Goal: Information Seeking & Learning: Learn about a topic

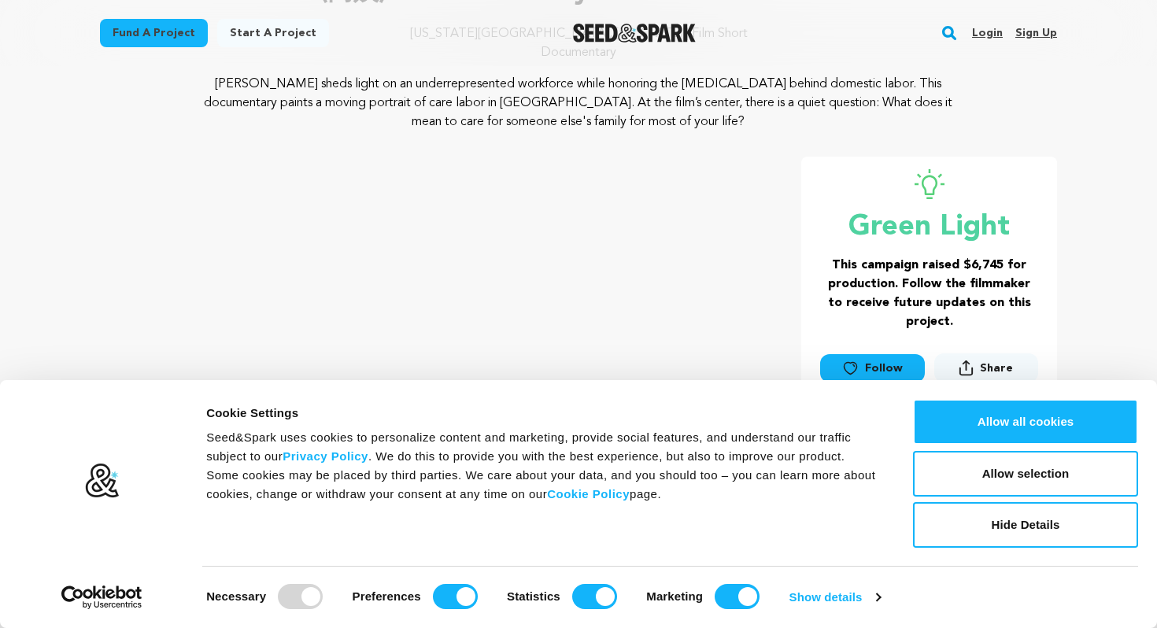
scroll to position [161, 0]
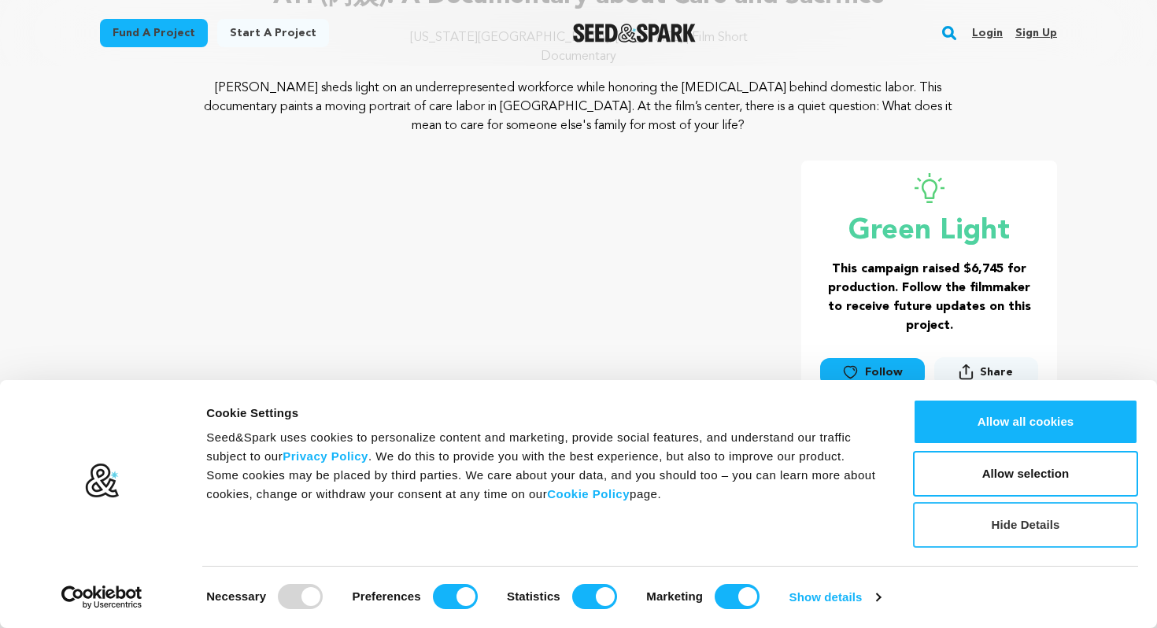
click at [977, 529] on button "Hide Details" at bounding box center [1025, 525] width 225 height 46
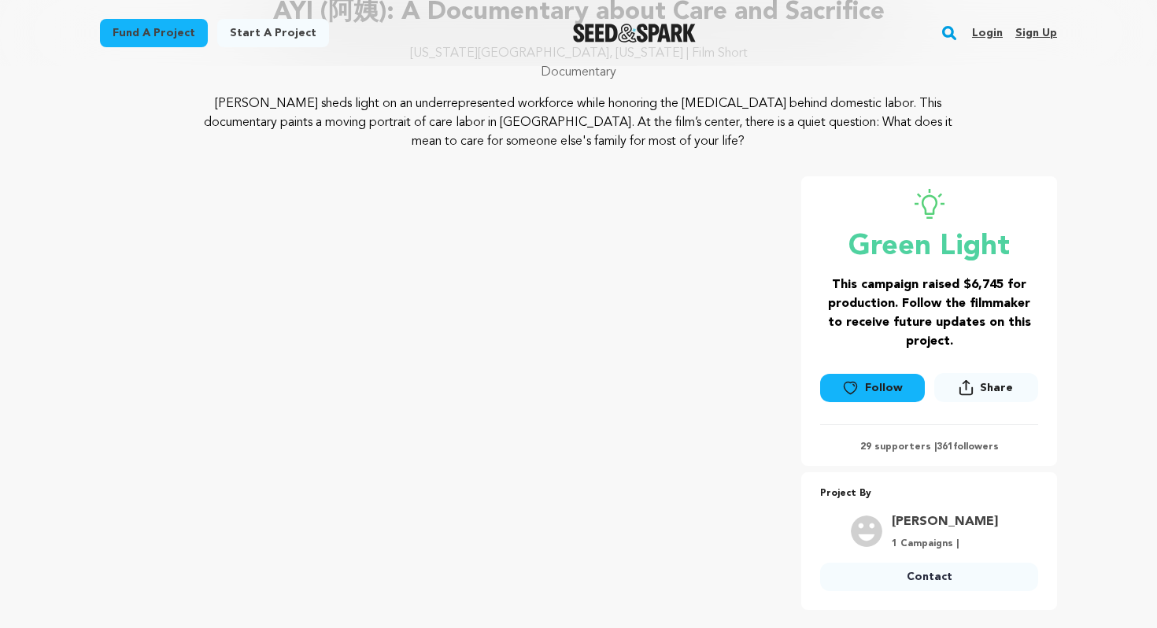
scroll to position [142, 0]
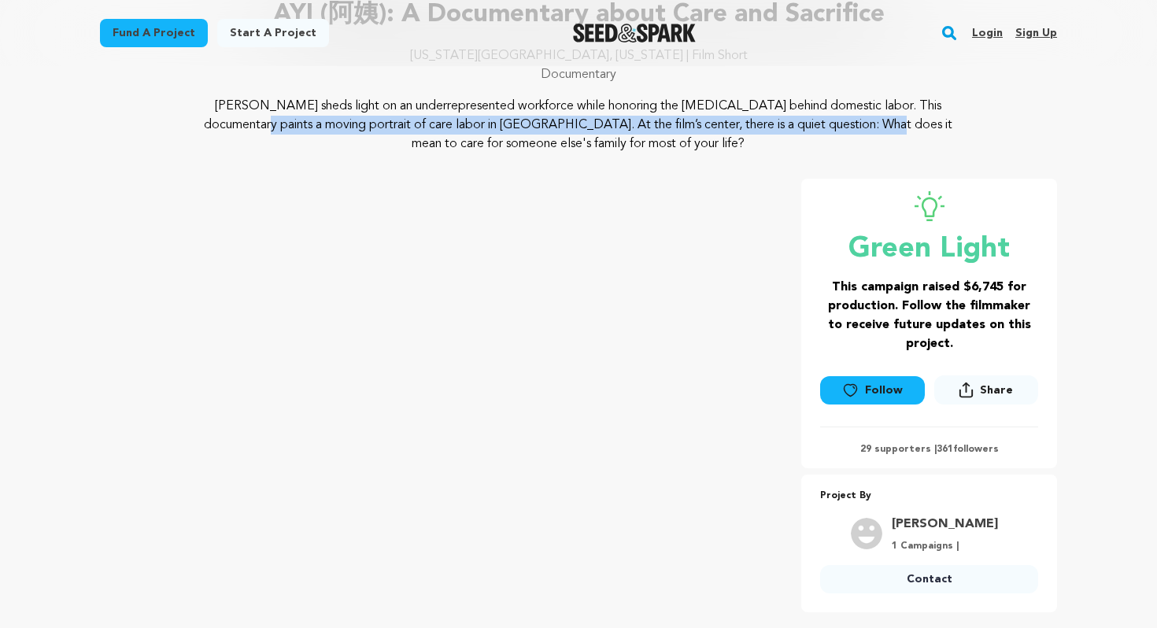
drag, startPoint x: 799, startPoint y: 109, endPoint x: 670, endPoint y: 124, distance: 129.9
click at [670, 124] on p "[PERSON_NAME] sheds light on an underrepresented workforce while honoring the […" at bounding box center [579, 125] width 766 height 57
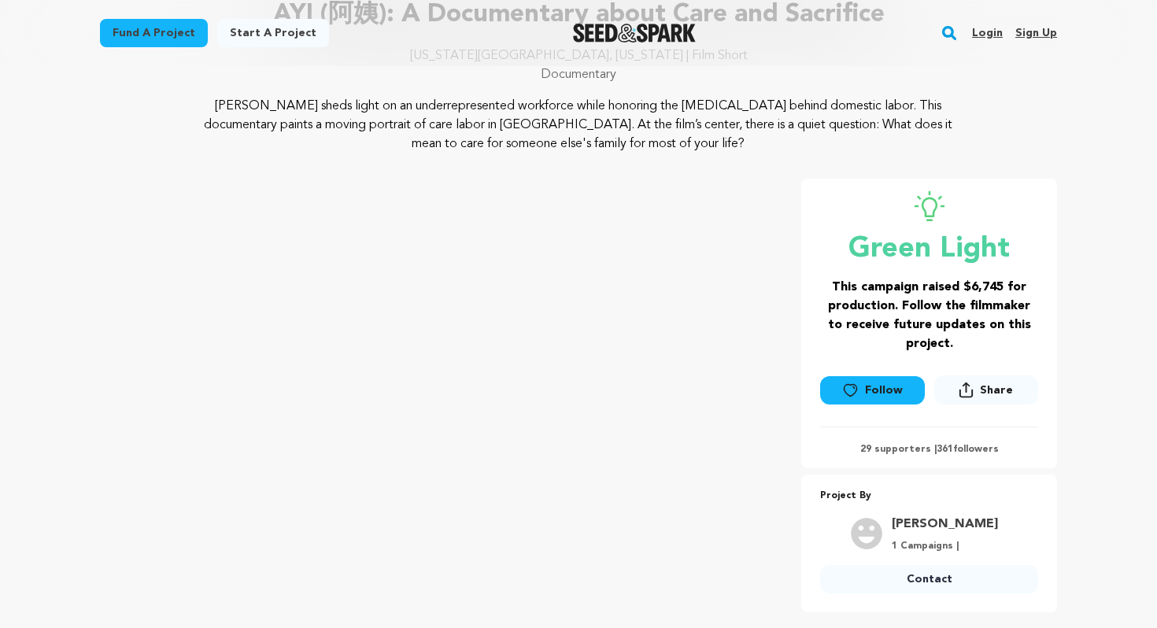
click at [670, 124] on p "[PERSON_NAME] sheds light on an underrepresented workforce while honoring the […" at bounding box center [579, 125] width 766 height 57
drag, startPoint x: 512, startPoint y: 116, endPoint x: 670, endPoint y: 153, distance: 162.4
click at [670, 153] on p "[PERSON_NAME] sheds light on an underrepresented workforce while honoring the […" at bounding box center [579, 125] width 766 height 57
click at [658, 146] on p "[PERSON_NAME] sheds light on an underrepresented workforce while honoring the […" at bounding box center [579, 125] width 766 height 57
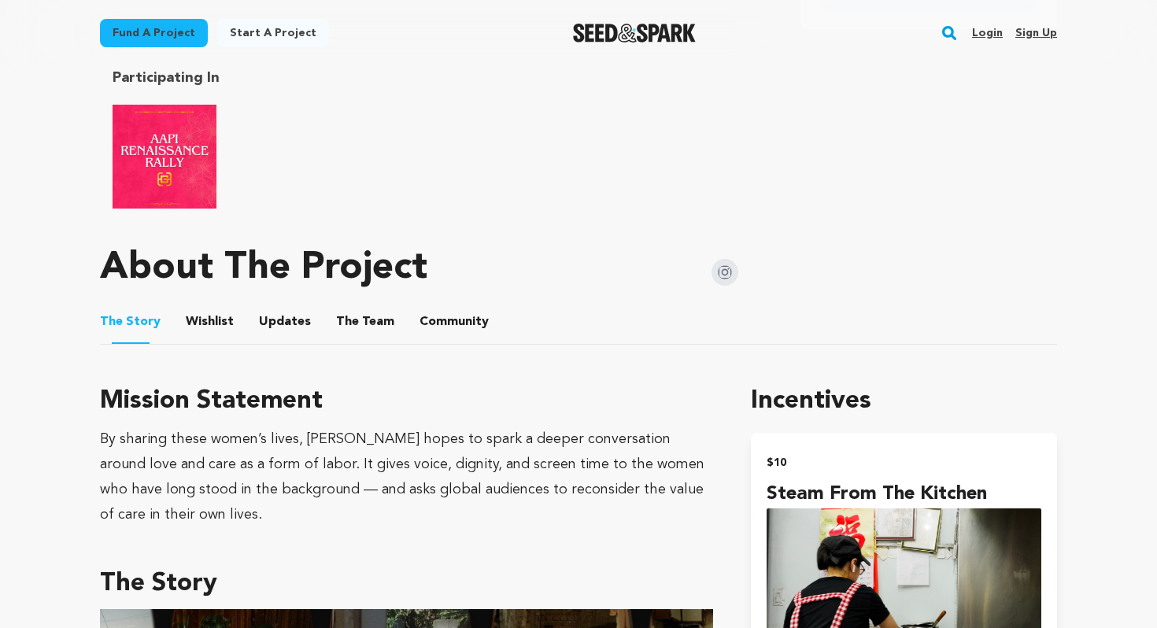
scroll to position [700, 0]
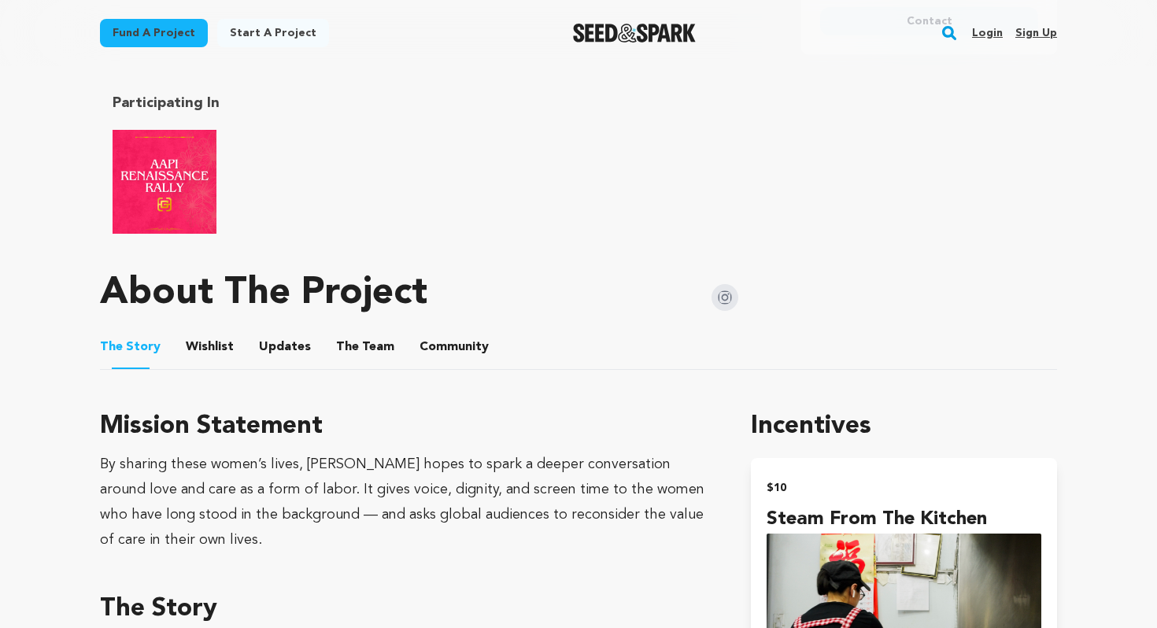
click at [175, 165] on img "AAPI Renaissance Rally" at bounding box center [165, 182] width 104 height 104
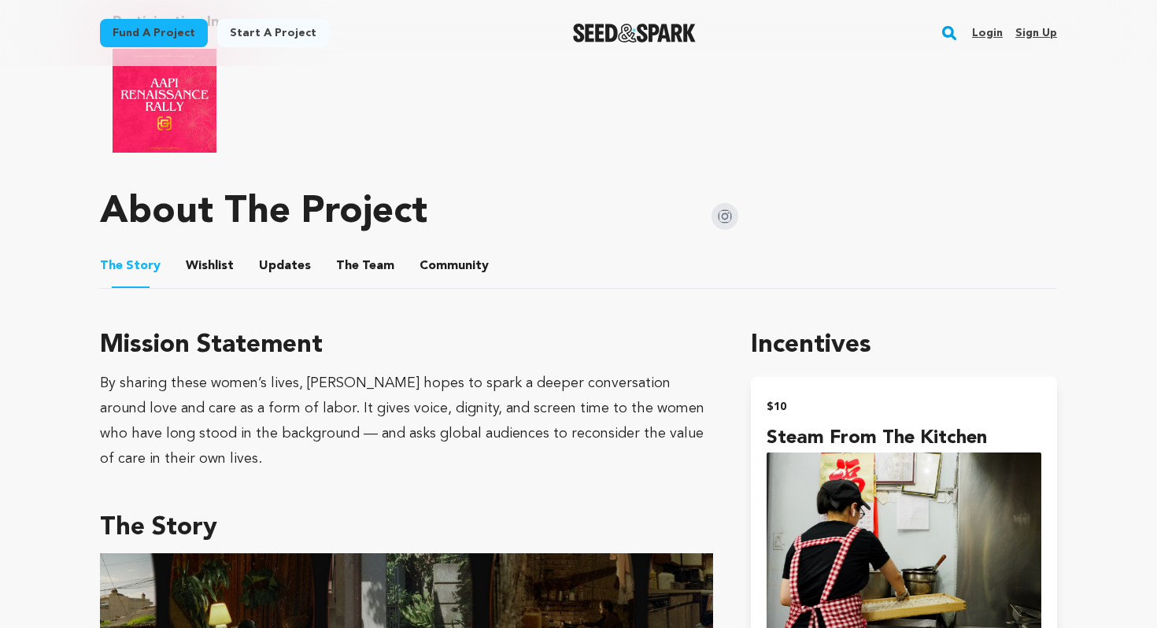
scroll to position [794, 0]
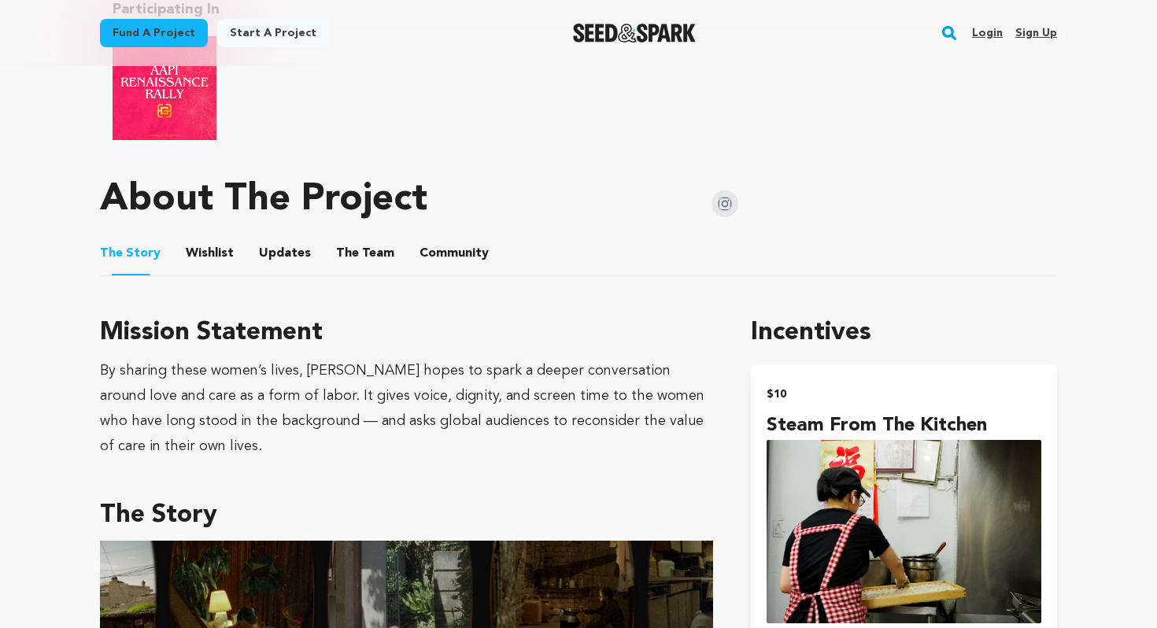
click at [276, 228] on div "About The Project" at bounding box center [419, 199] width 638 height 63
click at [361, 243] on button "The Team" at bounding box center [365, 257] width 38 height 38
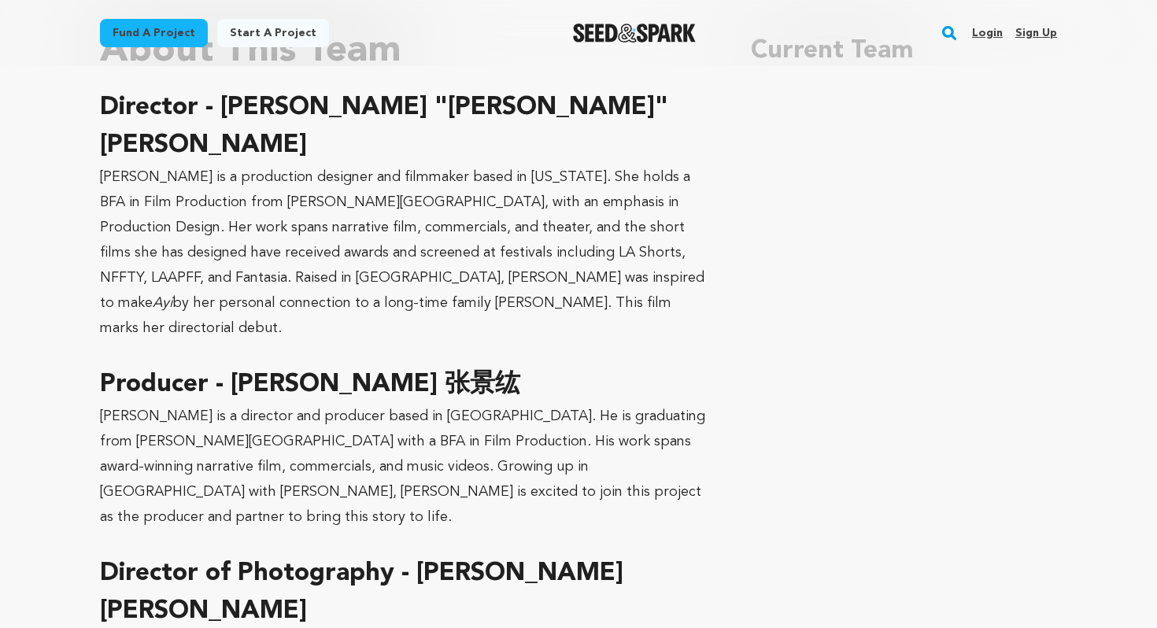
scroll to position [1075, 0]
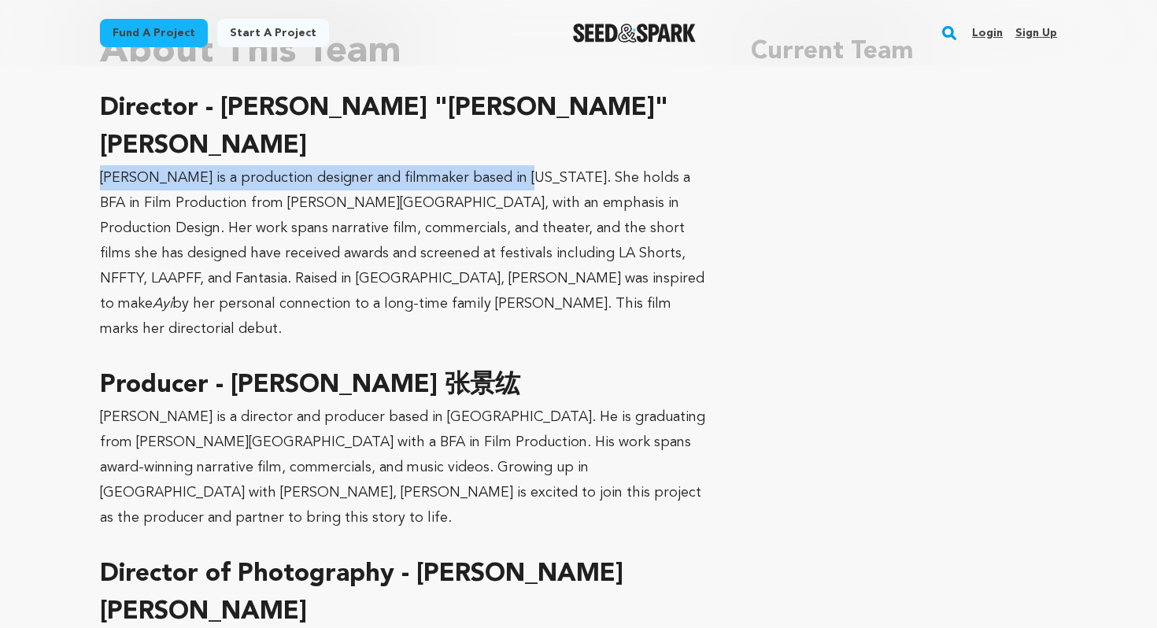
drag, startPoint x: 99, startPoint y: 137, endPoint x: 518, endPoint y: 143, distance: 418.6
click at [518, 165] on p "[PERSON_NAME] is a production designer and filmmaker based in [US_STATE]. She h…" at bounding box center [406, 253] width 613 height 176
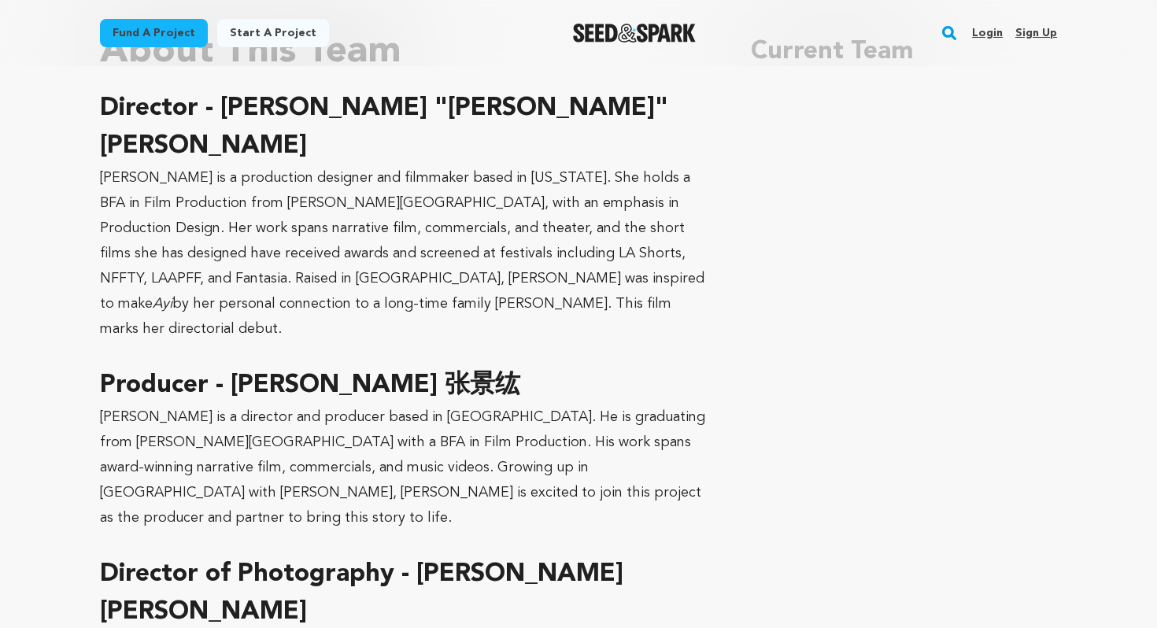
click at [375, 169] on p "[PERSON_NAME] is a production designer and filmmaker based in [US_STATE]. She h…" at bounding box center [406, 253] width 613 height 176
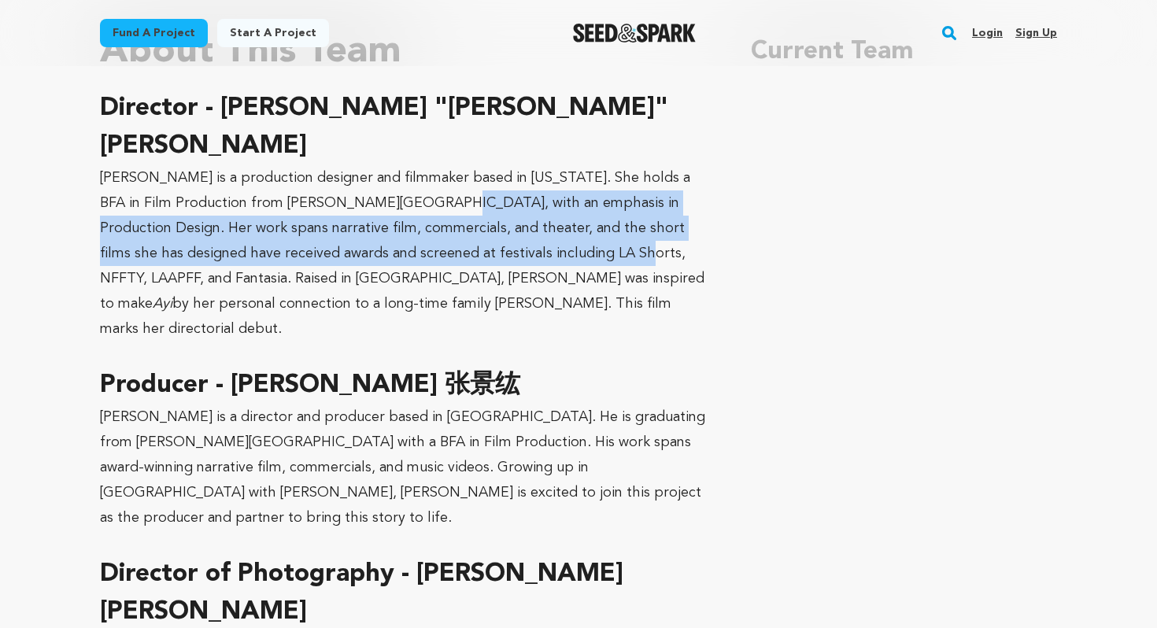
drag, startPoint x: 381, startPoint y: 164, endPoint x: 535, endPoint y: 222, distance: 164.8
click at [534, 223] on p "[PERSON_NAME] is a production designer and filmmaker based in [US_STATE]. She h…" at bounding box center [406, 253] width 613 height 176
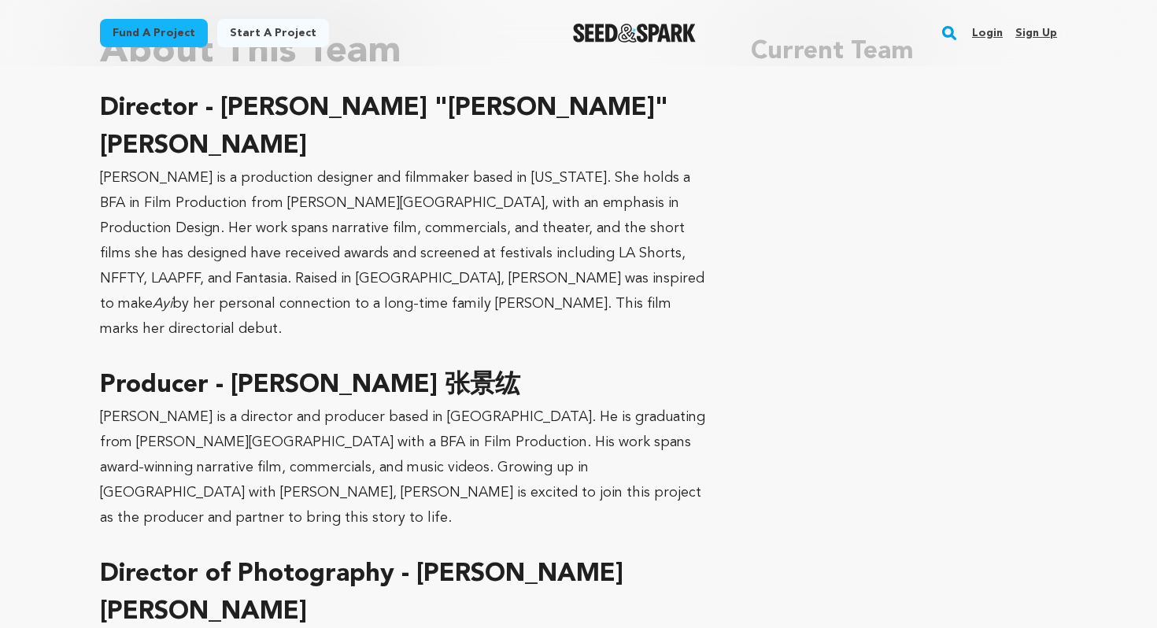
click at [555, 221] on p "[PERSON_NAME] is a production designer and filmmaker based in [US_STATE]. She h…" at bounding box center [406, 253] width 613 height 176
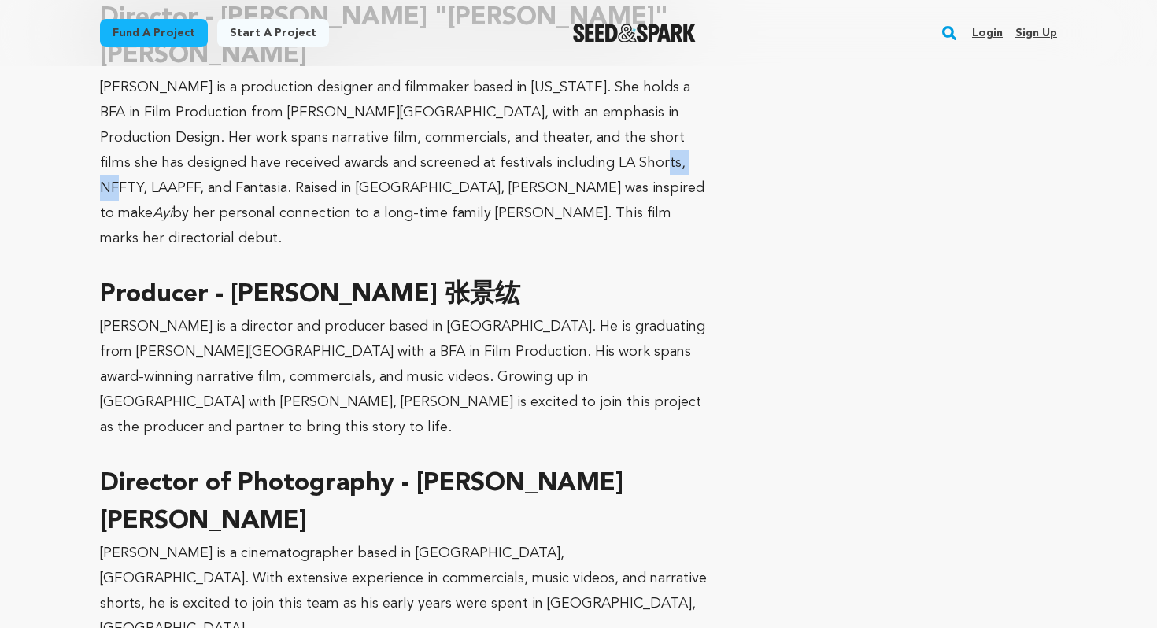
scroll to position [1166, 0]
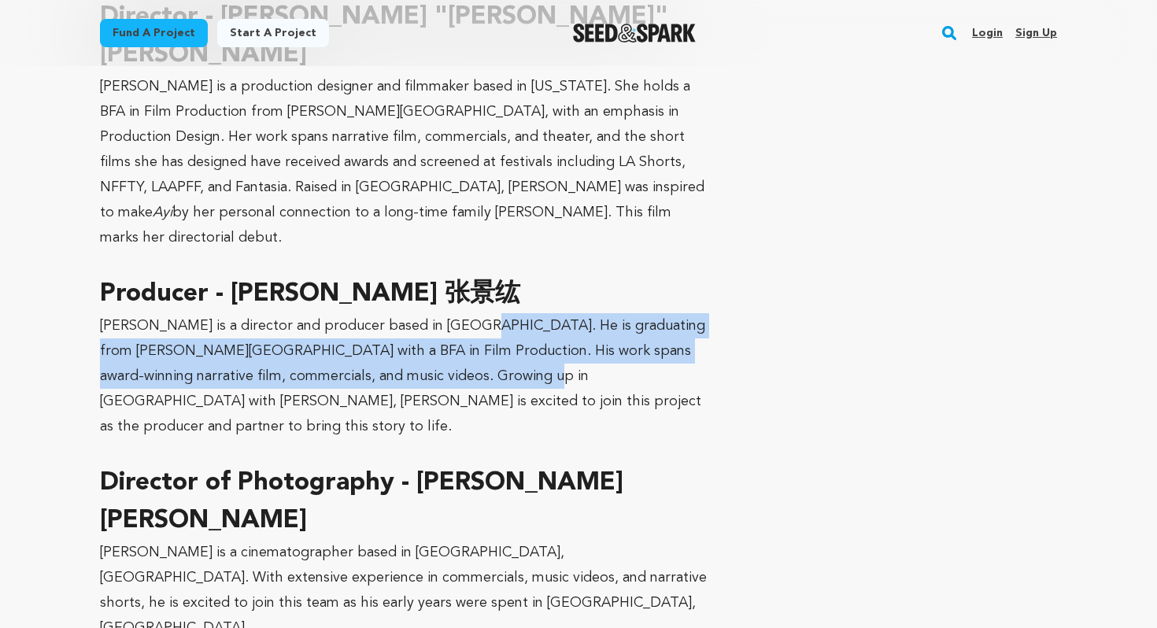
drag, startPoint x: 459, startPoint y: 261, endPoint x: 522, endPoint y: 308, distance: 78.7
click at [522, 313] on p "[PERSON_NAME] is a director and producer based in [GEOGRAPHIC_DATA]. He is grad…" at bounding box center [406, 376] width 613 height 126
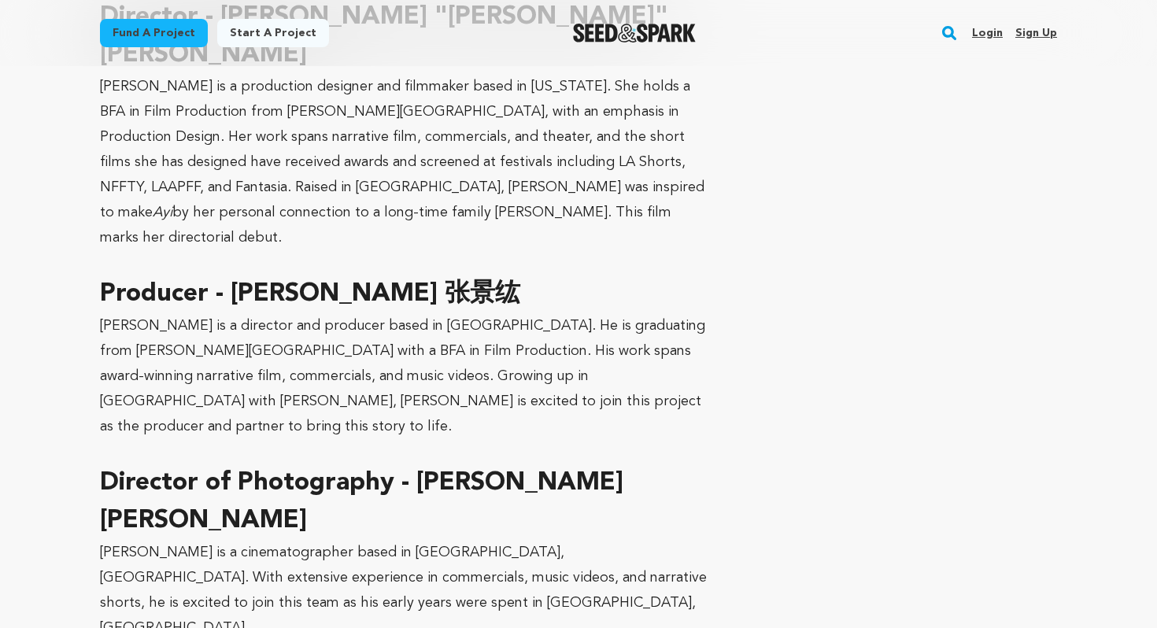
click at [566, 313] on p "[PERSON_NAME] is a director and producer based in [GEOGRAPHIC_DATA]. He is grad…" at bounding box center [406, 376] width 613 height 126
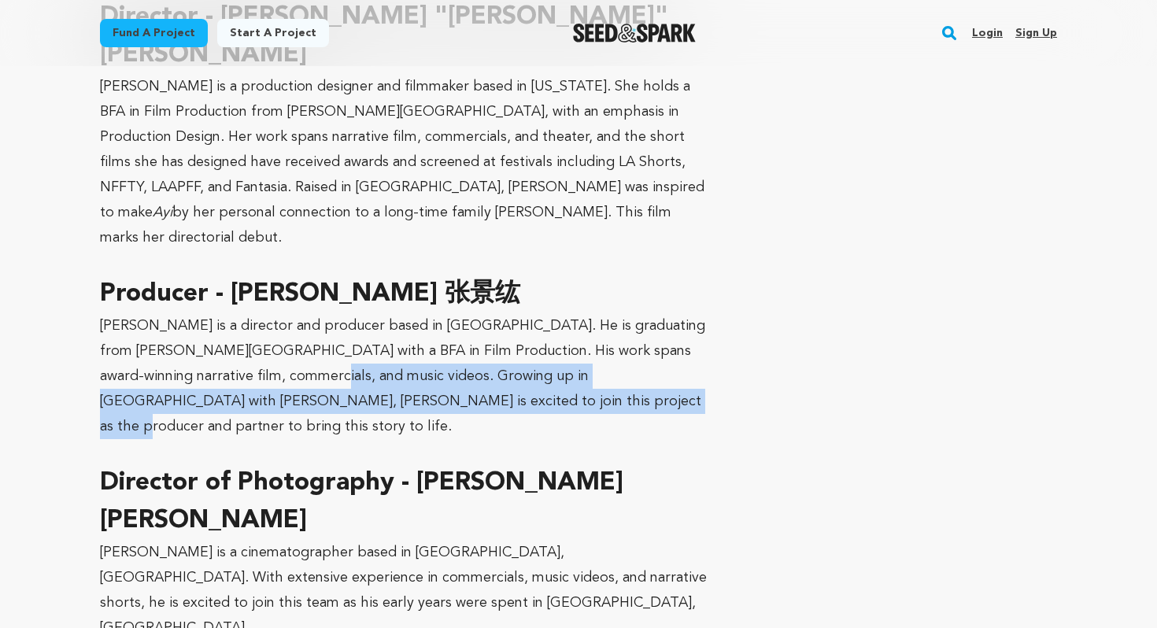
drag, startPoint x: 308, startPoint y: 312, endPoint x: 499, endPoint y: 343, distance: 193.0
click at [499, 343] on p "[PERSON_NAME] is a director and producer based in [GEOGRAPHIC_DATA]. He is grad…" at bounding box center [406, 376] width 613 height 126
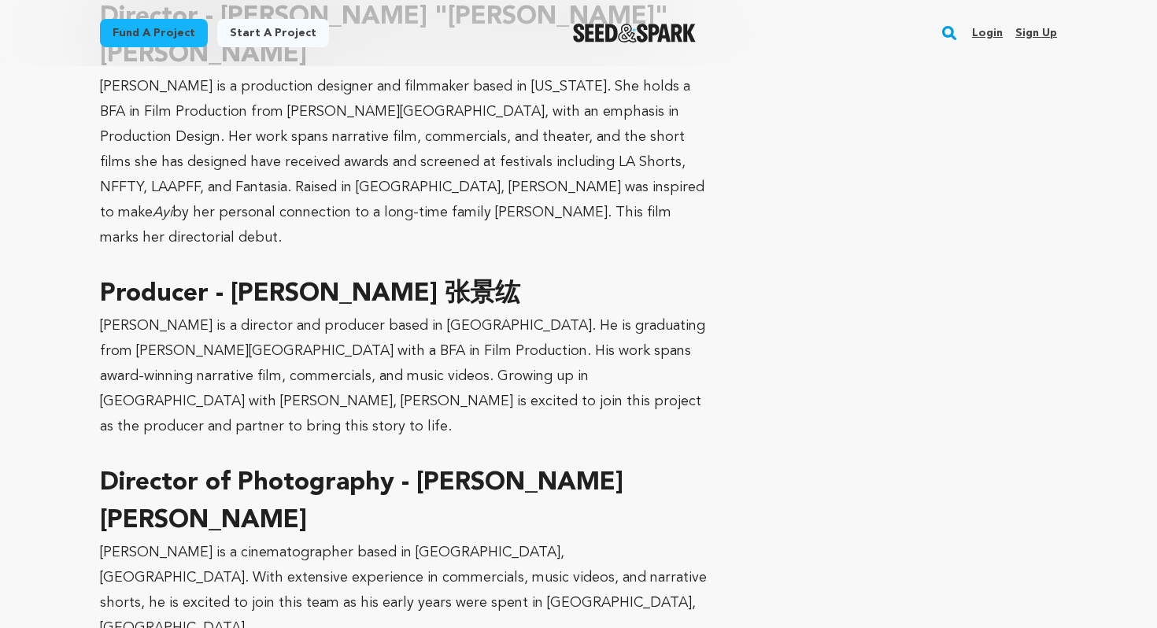
click at [511, 335] on p "[PERSON_NAME] is a director and producer based in [GEOGRAPHIC_DATA]. He is grad…" at bounding box center [406, 376] width 613 height 126
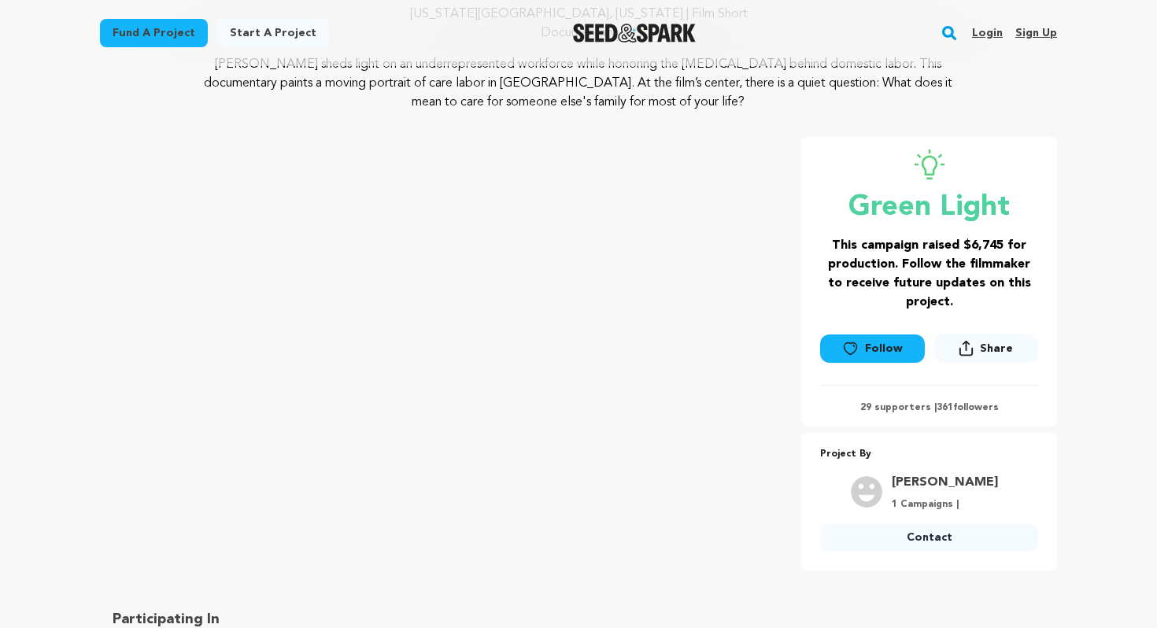
scroll to position [0, 0]
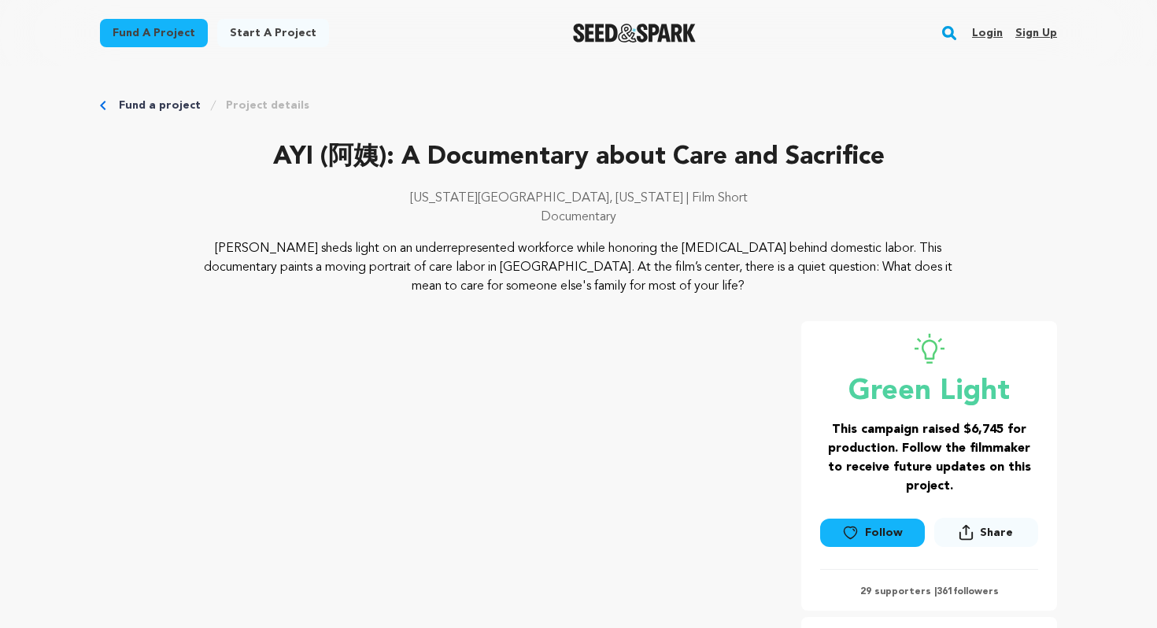
click at [105, 103] on icon "Breadcrumb" at bounding box center [103, 105] width 6 height 9
click at [333, 172] on p "AYI (阿姨): A Documentary about Care and Sacrifice" at bounding box center [578, 157] width 957 height 38
click at [252, 105] on link "Project details" at bounding box center [267, 106] width 83 height 16
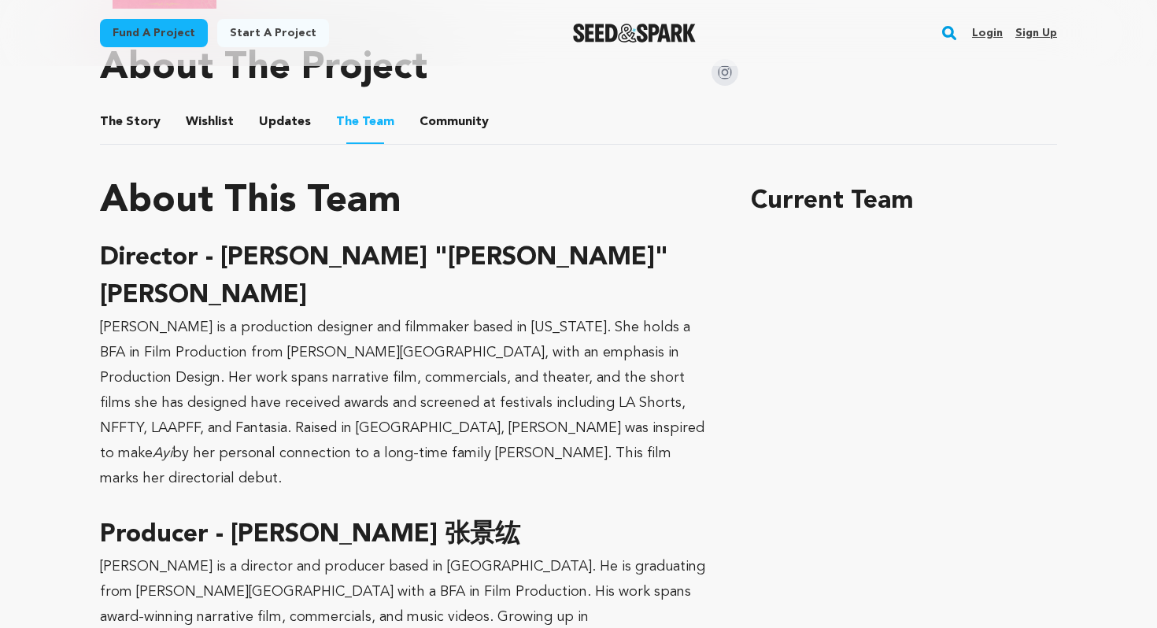
scroll to position [923, 0]
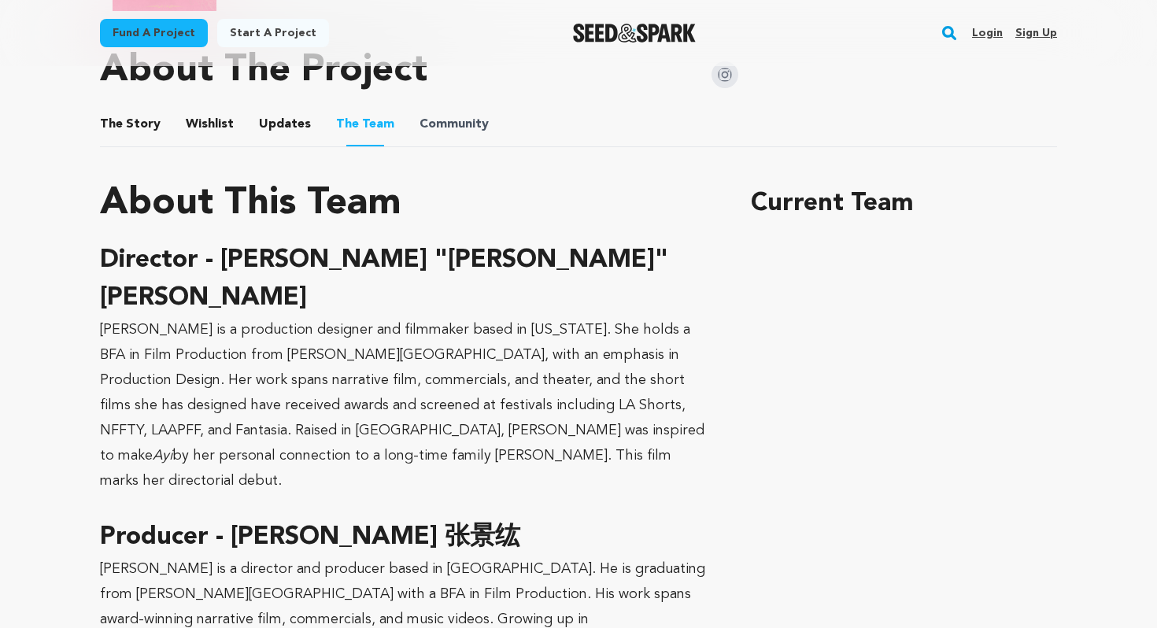
click at [473, 119] on span "Community" at bounding box center [453, 124] width 69 height 19
click at [437, 126] on button "Community" at bounding box center [454, 128] width 38 height 38
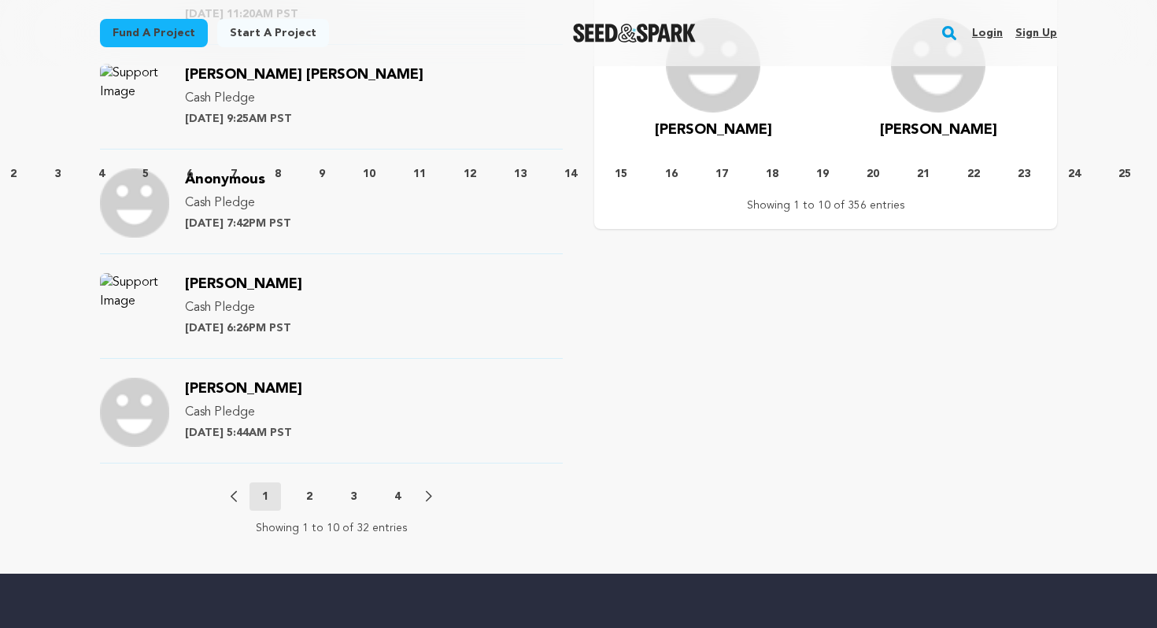
scroll to position [1732, 0]
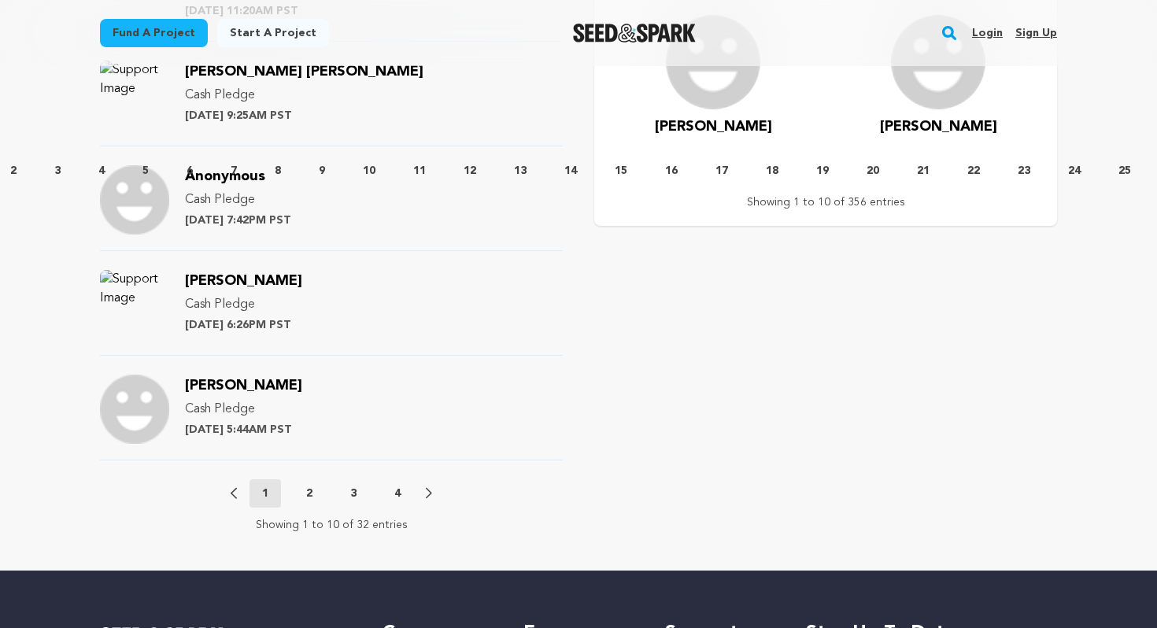
click at [306, 490] on p "2" at bounding box center [309, 493] width 6 height 16
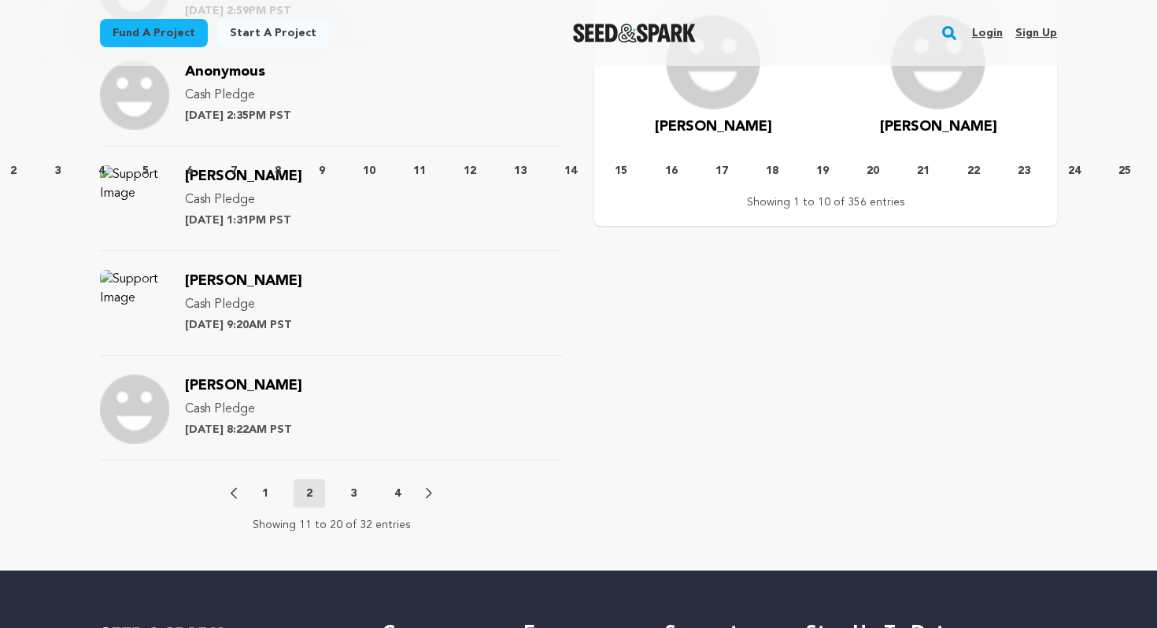
click at [348, 492] on button "3" at bounding box center [353, 493] width 31 height 16
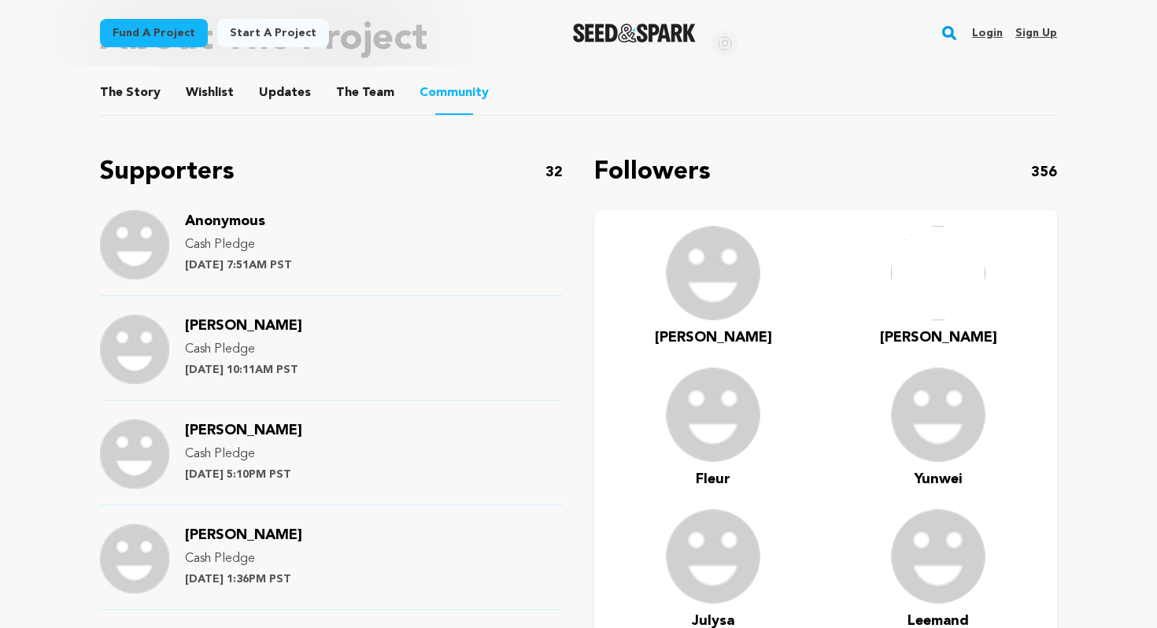
scroll to position [933, 0]
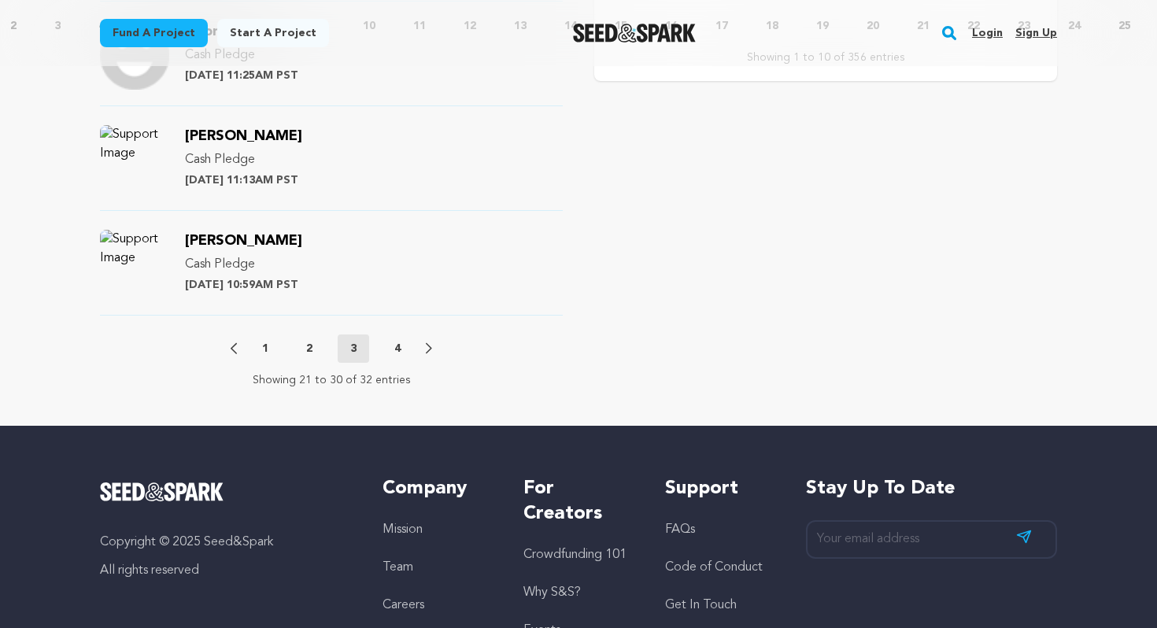
click at [392, 343] on button "4" at bounding box center [397, 349] width 31 height 16
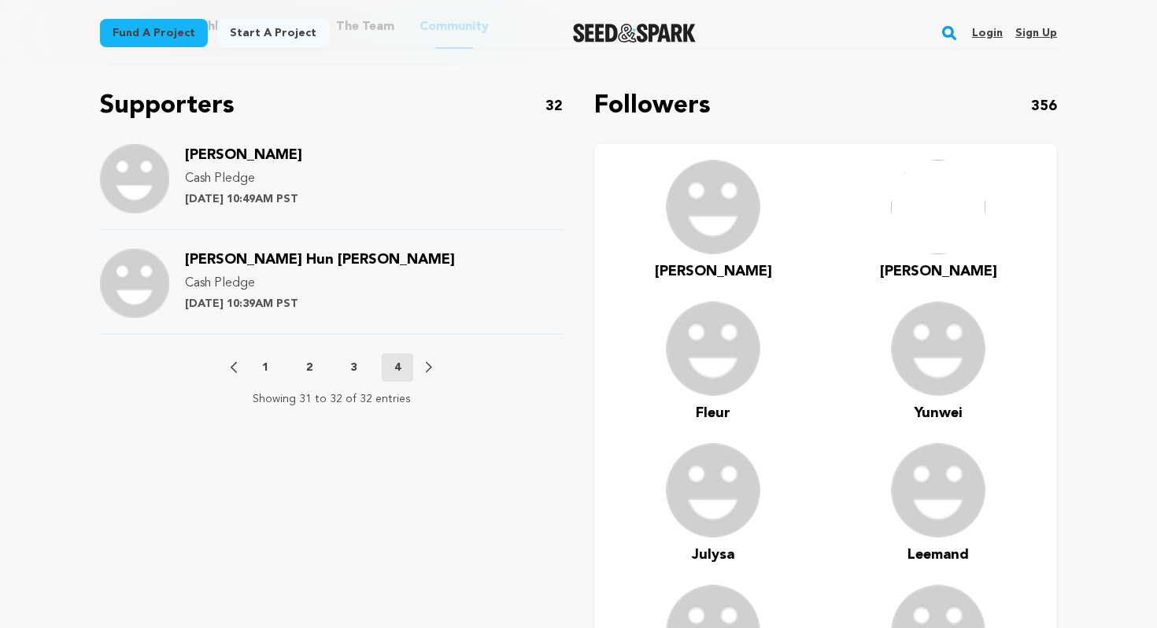
scroll to position [1019, 0]
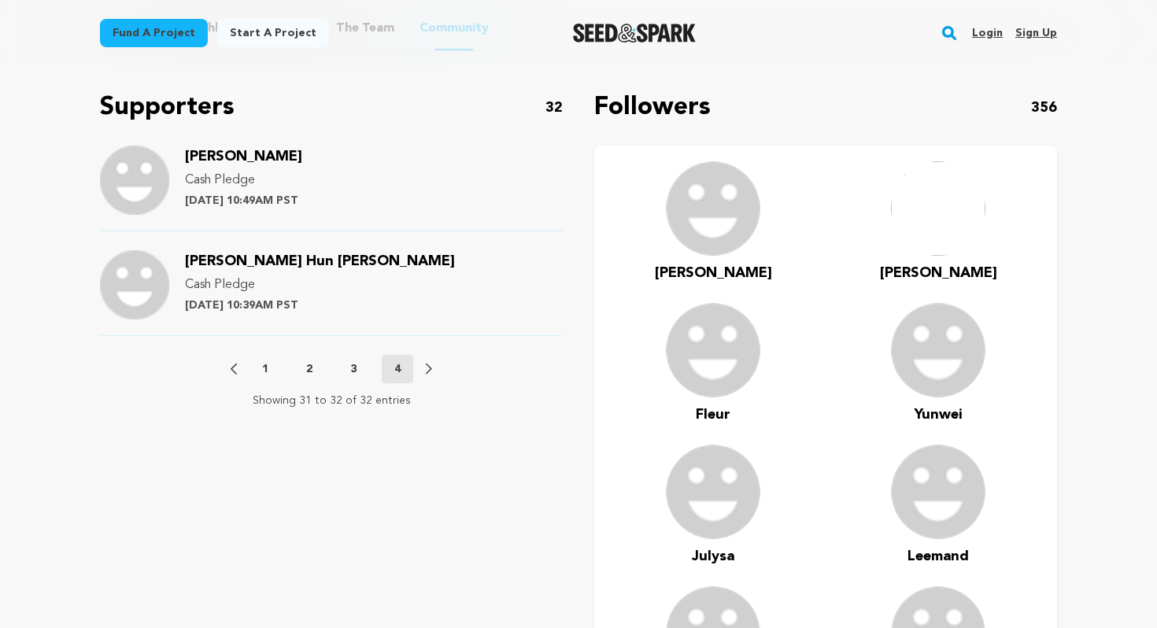
click at [297, 369] on button "2" at bounding box center [308, 369] width 31 height 16
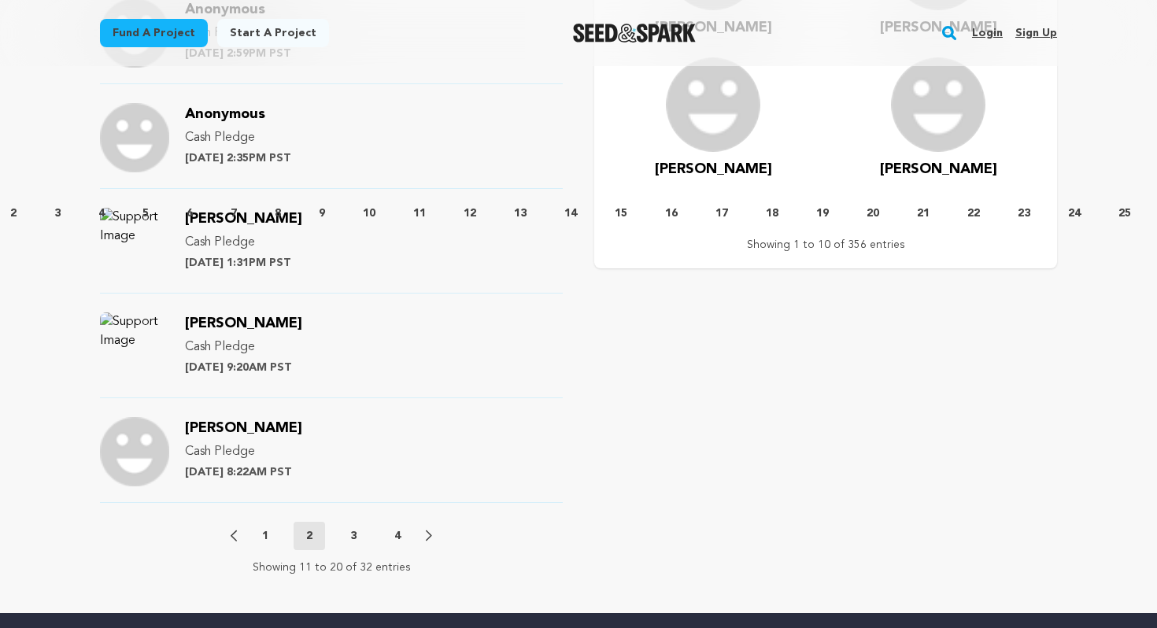
scroll to position [1692, 0]
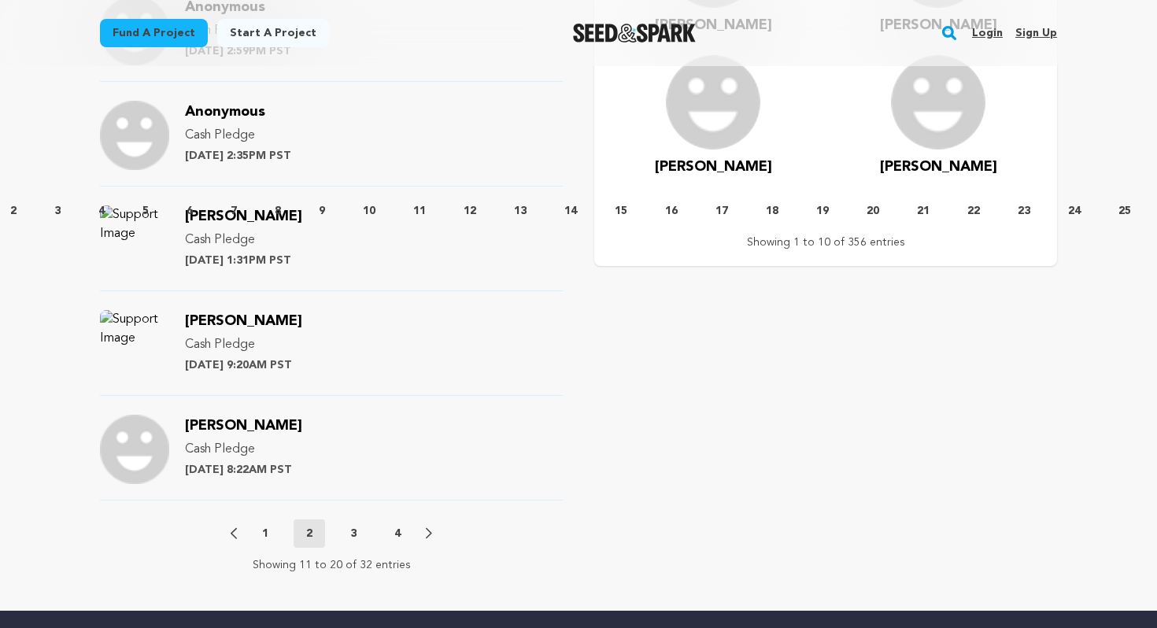
click at [257, 526] on button "1" at bounding box center [264, 534] width 31 height 16
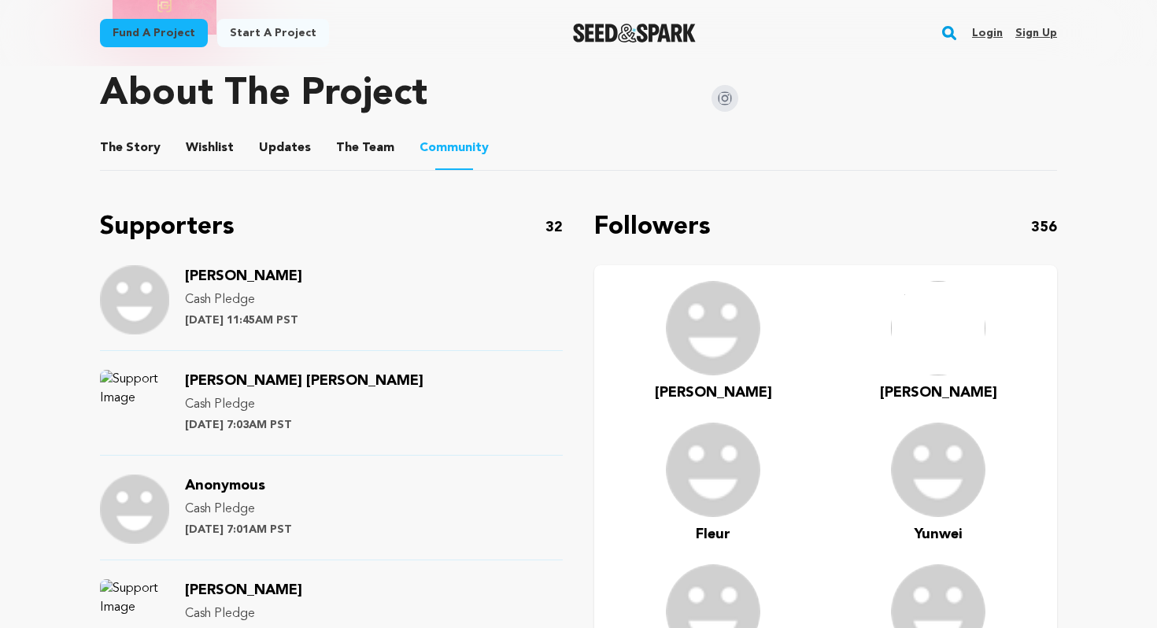
scroll to position [895, 0]
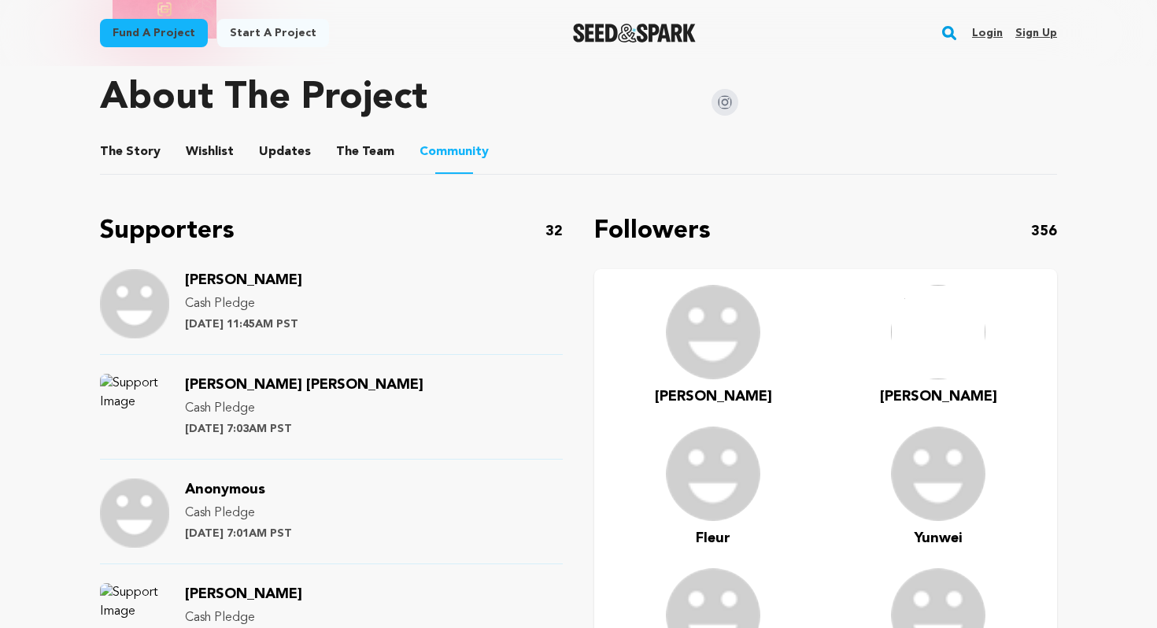
click at [349, 148] on button "The Team" at bounding box center [365, 155] width 38 height 38
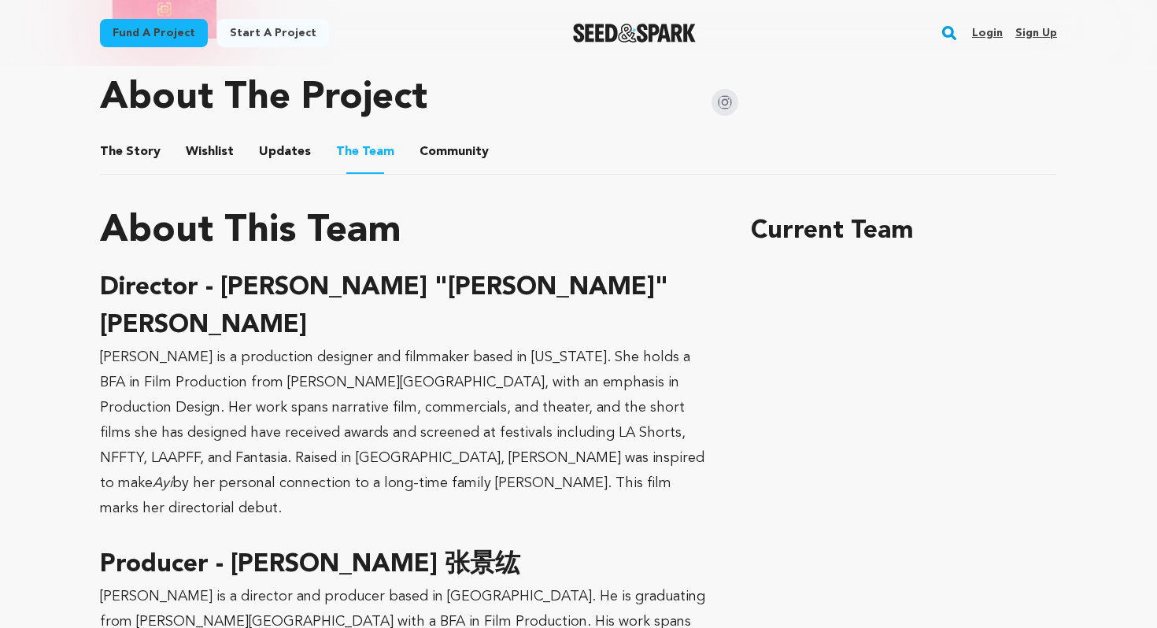
click at [287, 146] on button "Updates" at bounding box center [285, 155] width 38 height 38
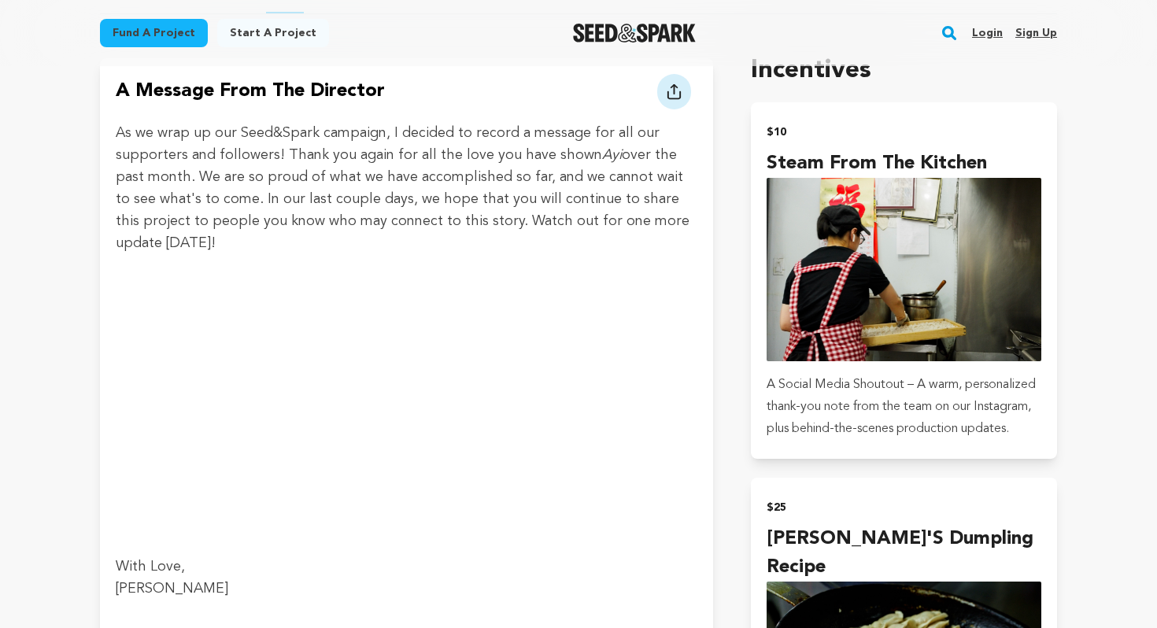
scroll to position [1061, 0]
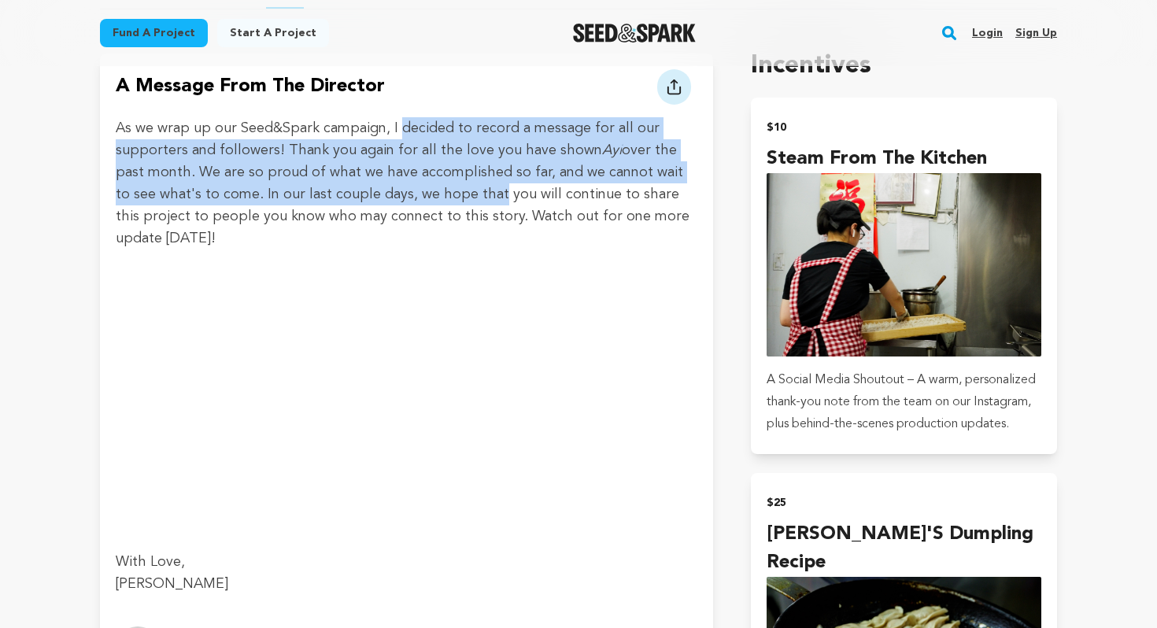
drag, startPoint x: 398, startPoint y: 131, endPoint x: 445, endPoint y: 197, distance: 81.4
click at [445, 197] on p "As we wrap up our Seed&Spark campaign, I decided to record a message for all ou…" at bounding box center [406, 183] width 581 height 132
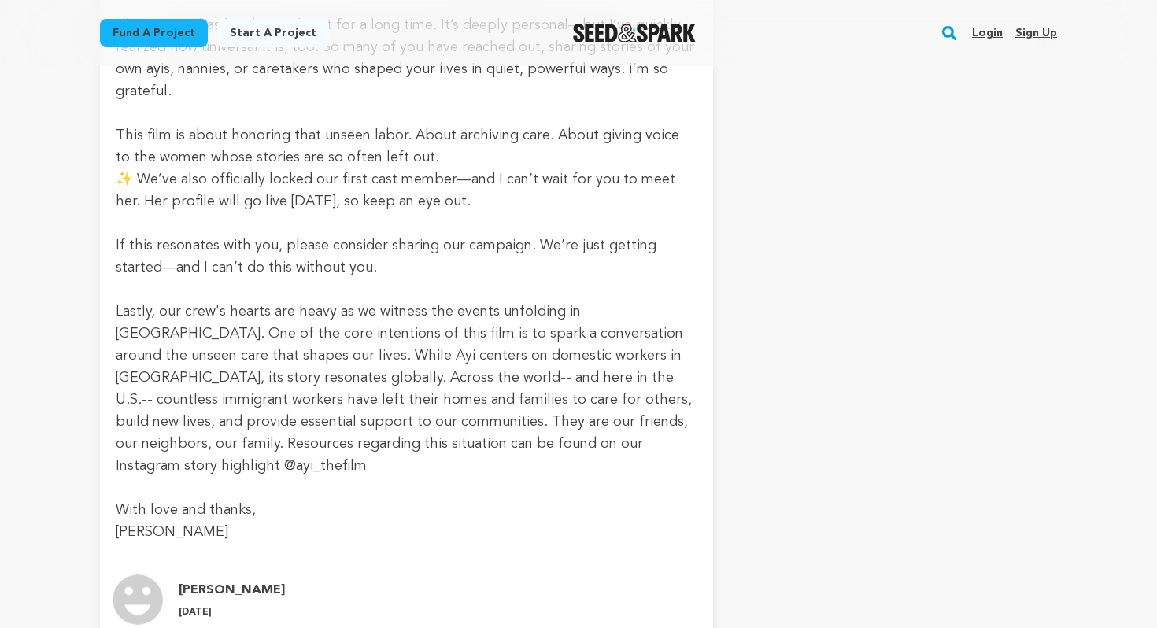
scroll to position [4197, 0]
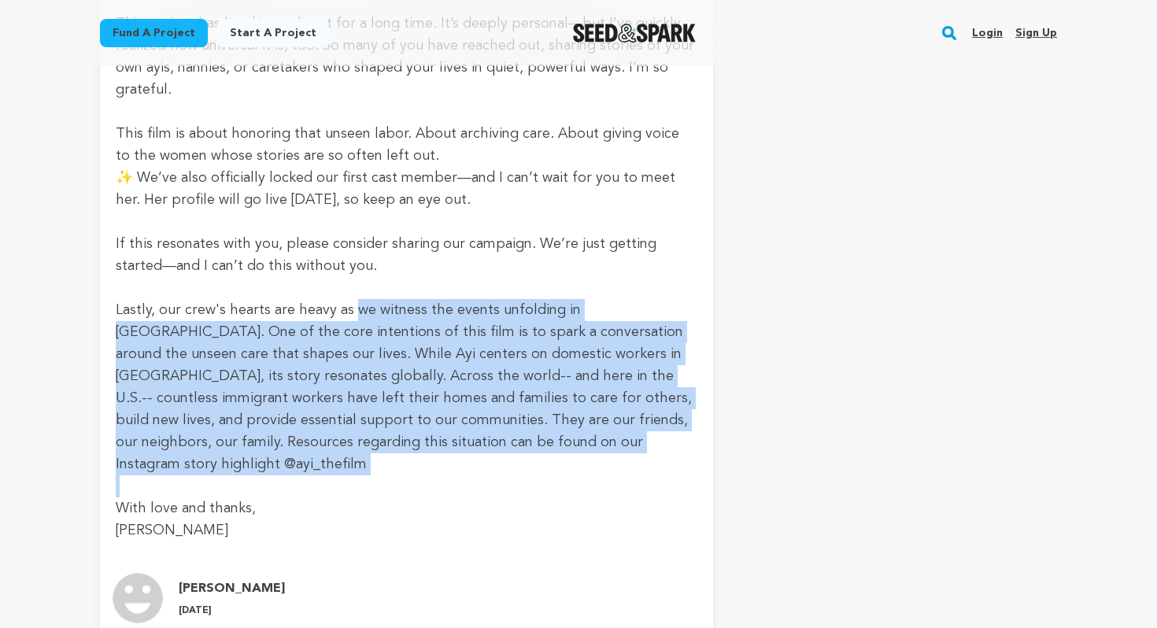
drag, startPoint x: 350, startPoint y: 285, endPoint x: 526, endPoint y: 442, distance: 235.7
click at [526, 442] on div "Our campaign officially launched last week, and I’m already overwhelmed by the …" at bounding box center [406, 243] width 581 height 595
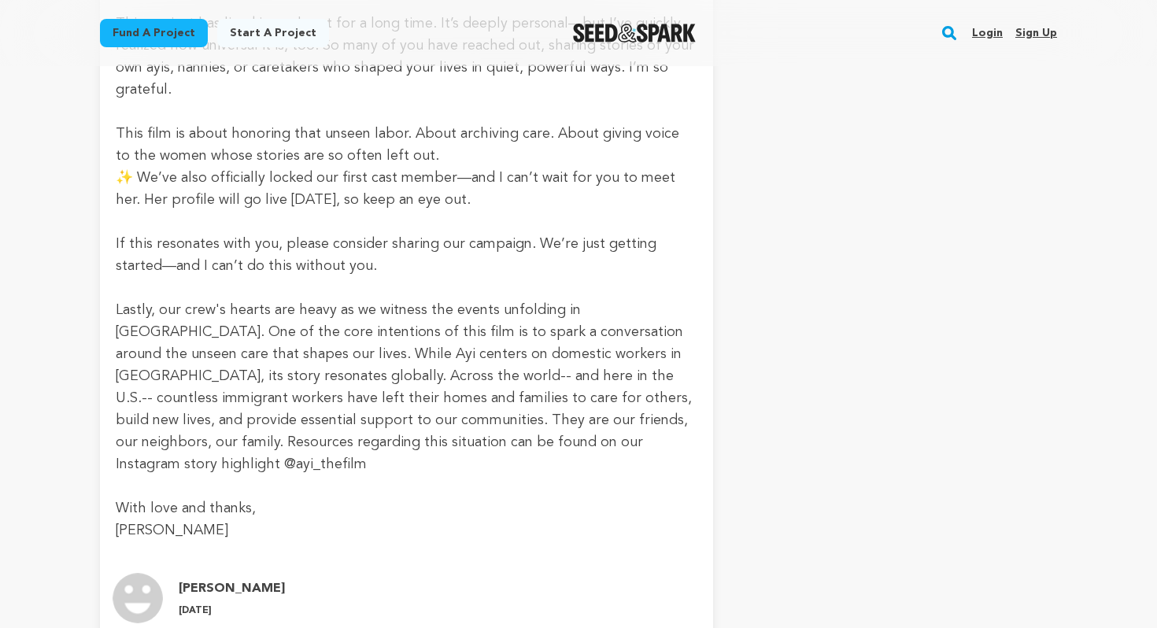
click at [469, 382] on p "Lastly, our crew's hearts are heavy as we witness the events unfolding in [GEOG…" at bounding box center [406, 387] width 581 height 176
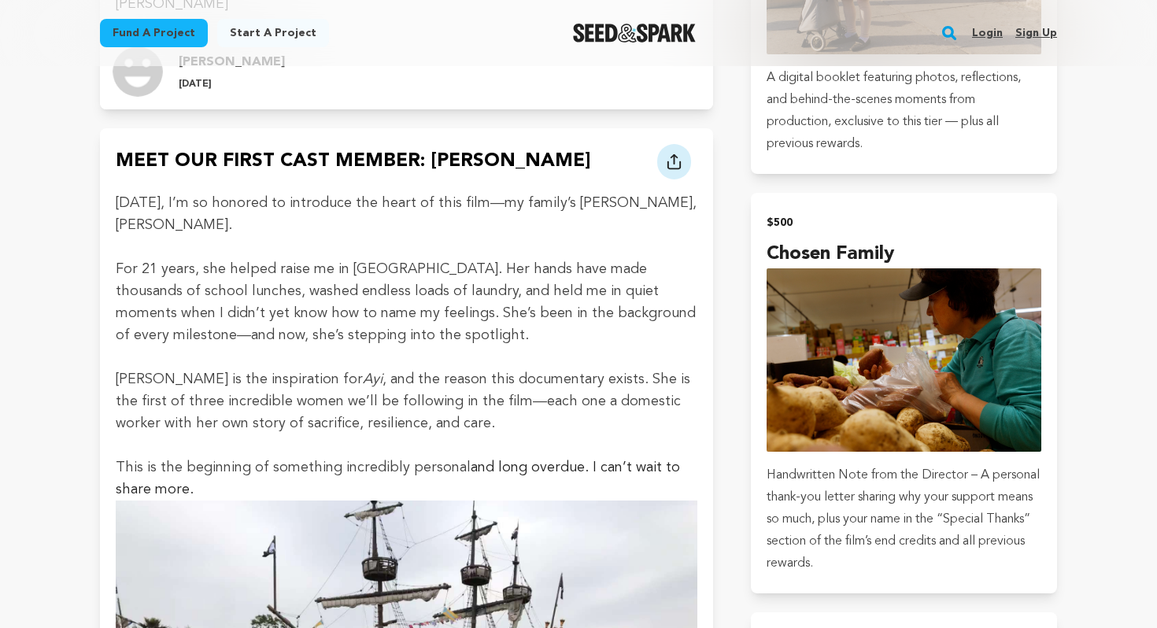
scroll to position [2865, 0]
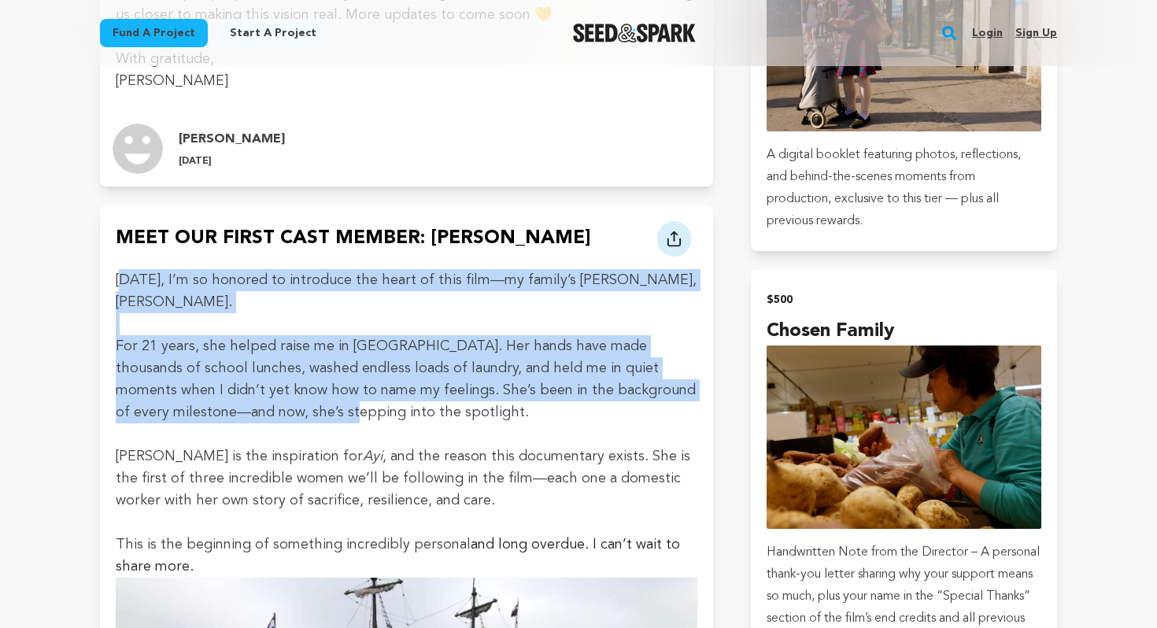
drag, startPoint x: 125, startPoint y: 269, endPoint x: 255, endPoint y: 381, distance: 171.3
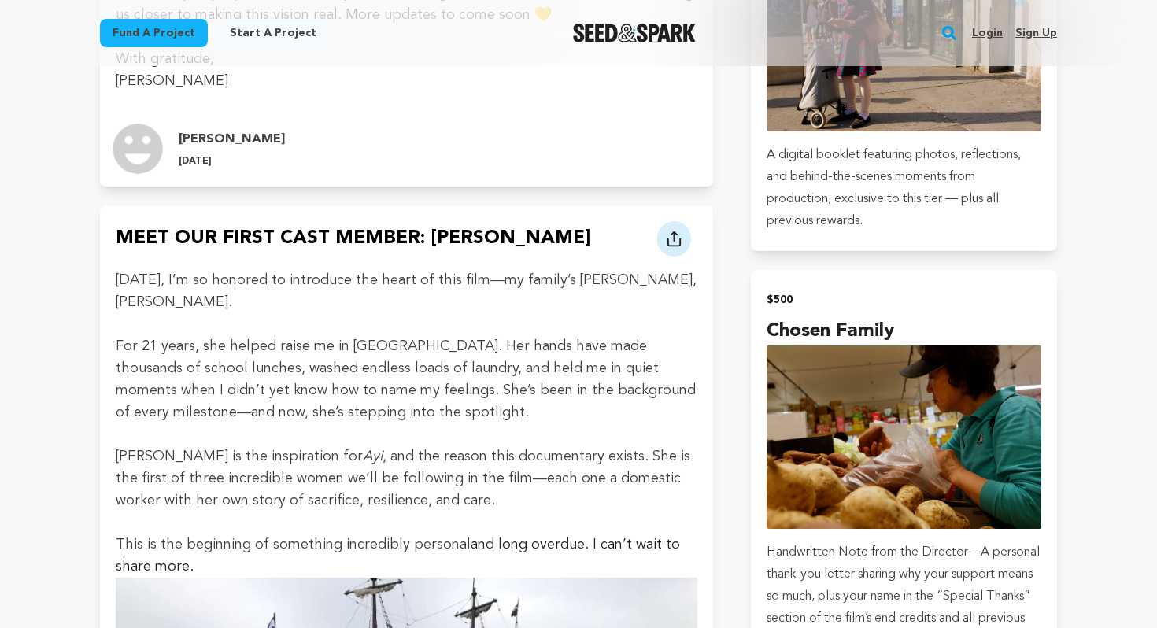
click at [205, 445] on p "[PERSON_NAME] is the inspiration for [PERSON_NAME] , and the reason this docume…" at bounding box center [406, 478] width 581 height 66
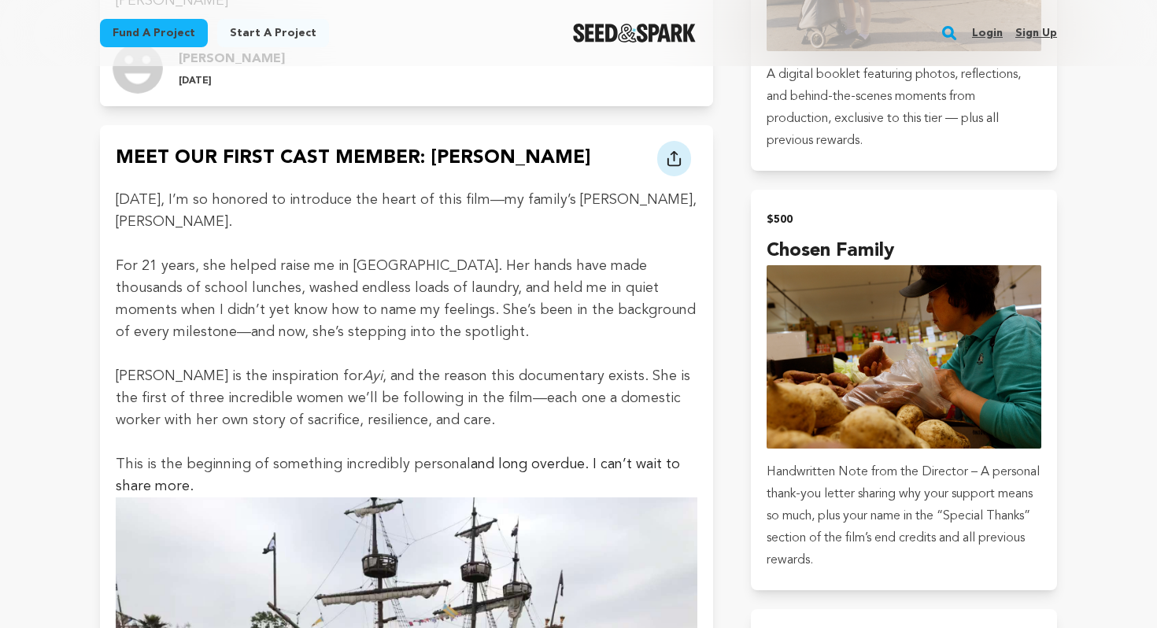
scroll to position [2954, 0]
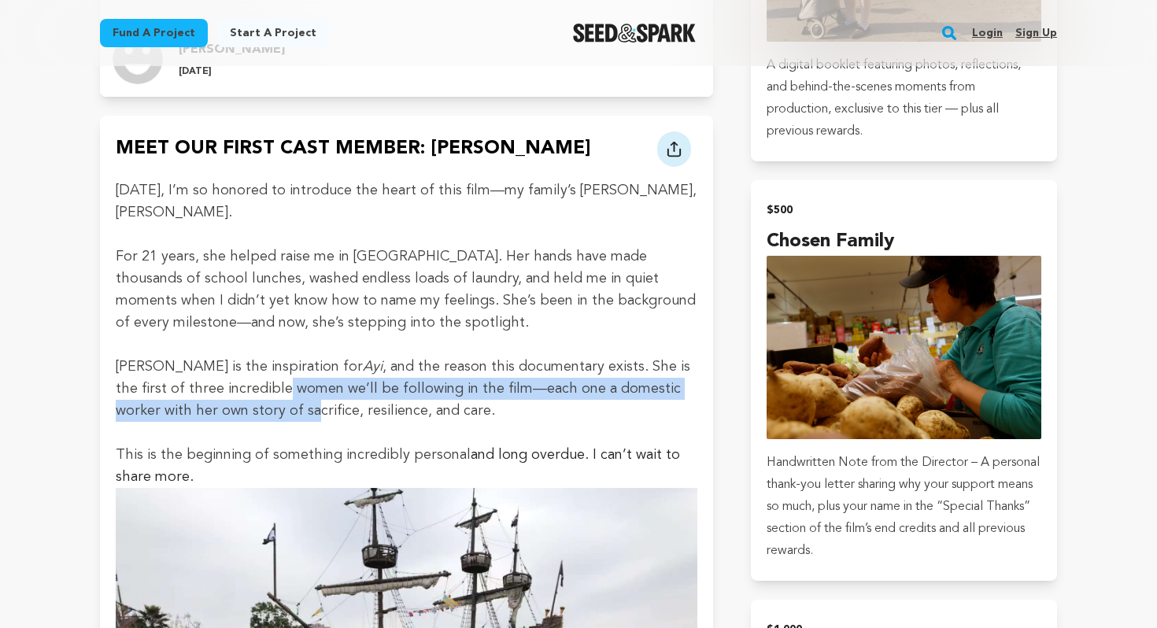
drag, startPoint x: 231, startPoint y: 374, endPoint x: 233, endPoint y: 384, distance: 10.5
click at [233, 384] on p "[PERSON_NAME] is the inspiration for [PERSON_NAME] , and the reason this docume…" at bounding box center [406, 389] width 581 height 66
click at [231, 389] on p "[PERSON_NAME] is the inspiration for [PERSON_NAME] , and the reason this docume…" at bounding box center [406, 389] width 581 height 66
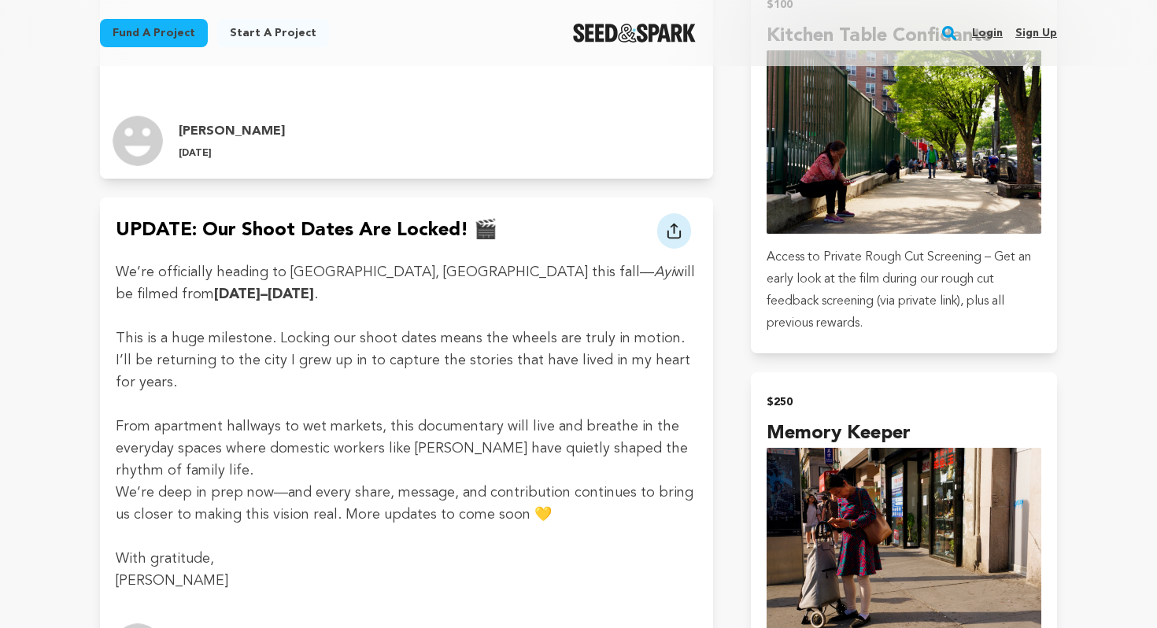
scroll to position [2369, 0]
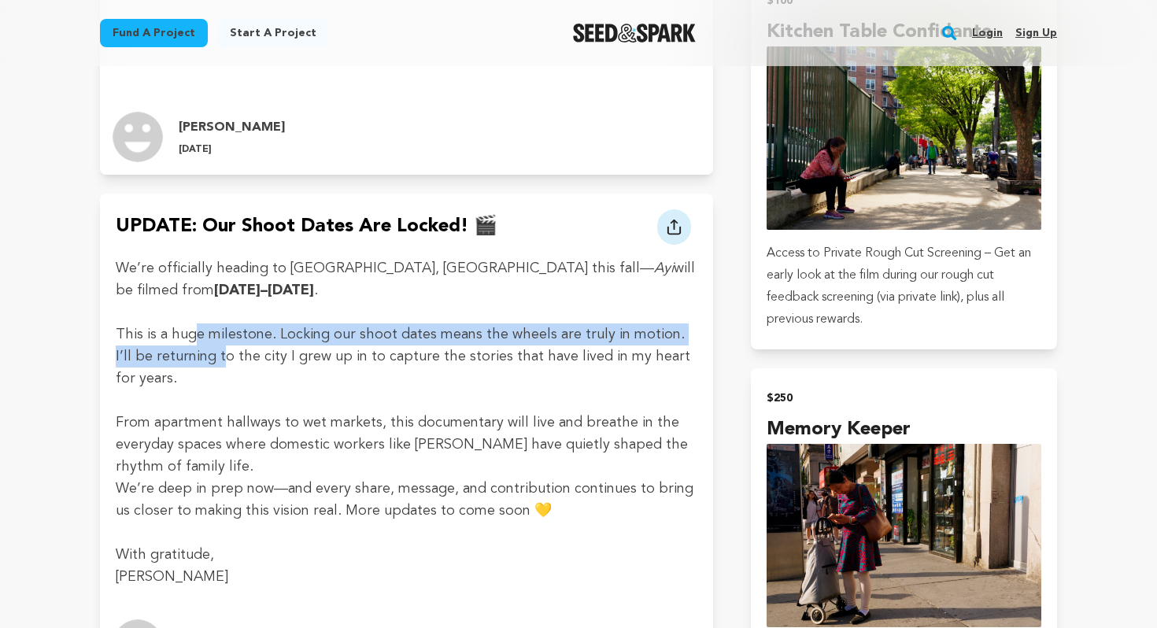
drag, startPoint x: 194, startPoint y: 331, endPoint x: 204, endPoint y: 347, distance: 18.8
click at [204, 347] on p "This is a huge milestone. Locking our shoot dates means the wheels are truly in…" at bounding box center [406, 356] width 581 height 66
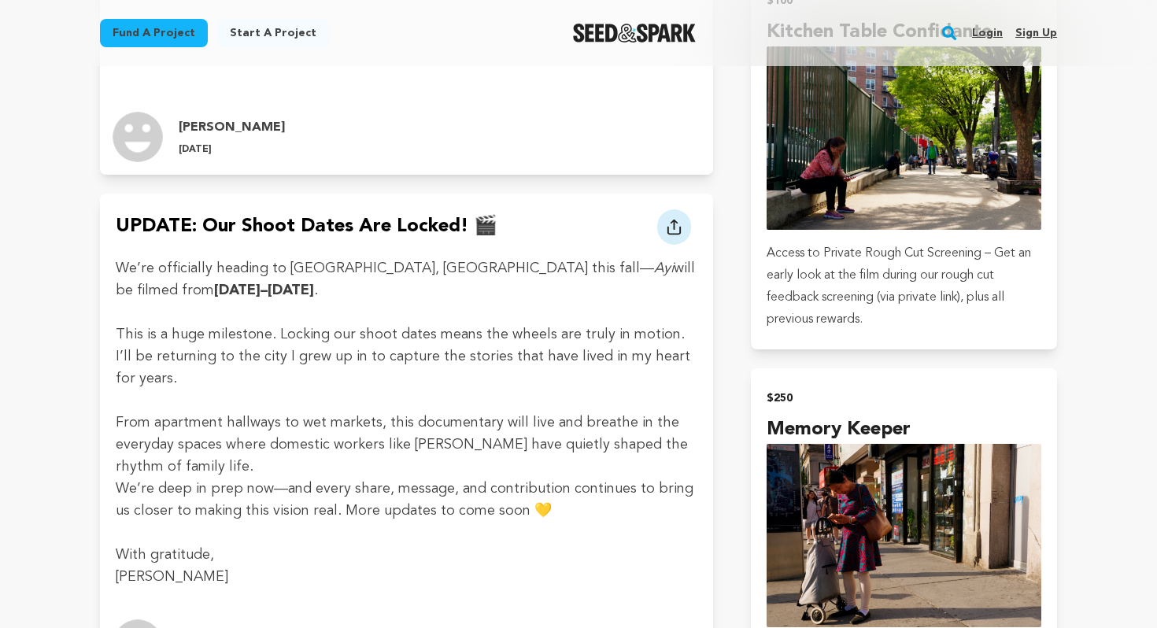
click at [207, 353] on p "This is a huge milestone. Locking our shoot dates means the wheels are truly in…" at bounding box center [406, 356] width 581 height 66
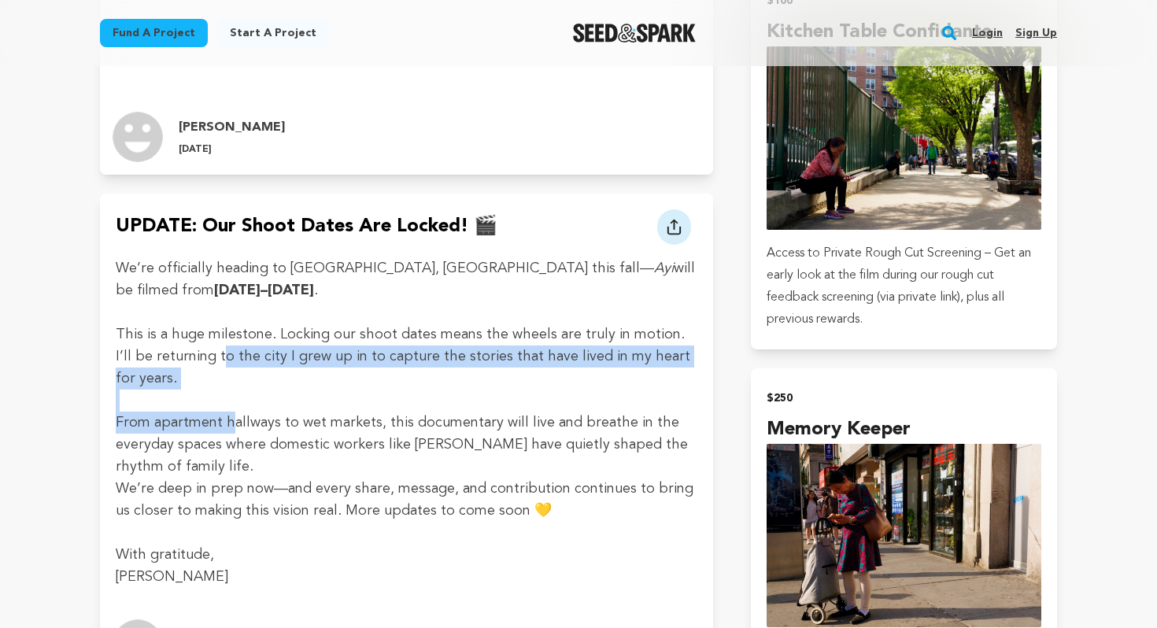
drag, startPoint x: 201, startPoint y: 358, endPoint x: 228, endPoint y: 419, distance: 67.3
click at [228, 419] on div "We’re officially heading to [GEOGRAPHIC_DATA], [GEOGRAPHIC_DATA] this fall— [PE…" at bounding box center [406, 422] width 581 height 330
click at [228, 419] on p "From apartment hallways to wet markets, this documentary will live and breathe …" at bounding box center [406, 444] width 581 height 66
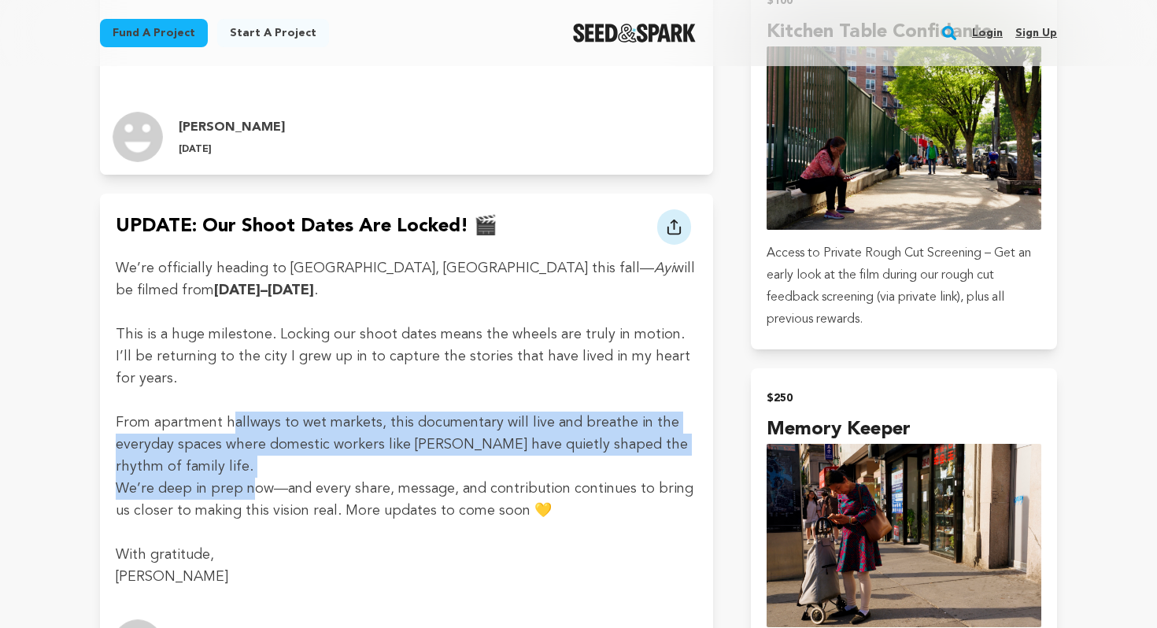
drag, startPoint x: 228, startPoint y: 419, endPoint x: 250, endPoint y: 486, distance: 70.4
click at [250, 486] on div "We’re officially heading to [GEOGRAPHIC_DATA], [GEOGRAPHIC_DATA] this fall— [PE…" at bounding box center [406, 422] width 581 height 330
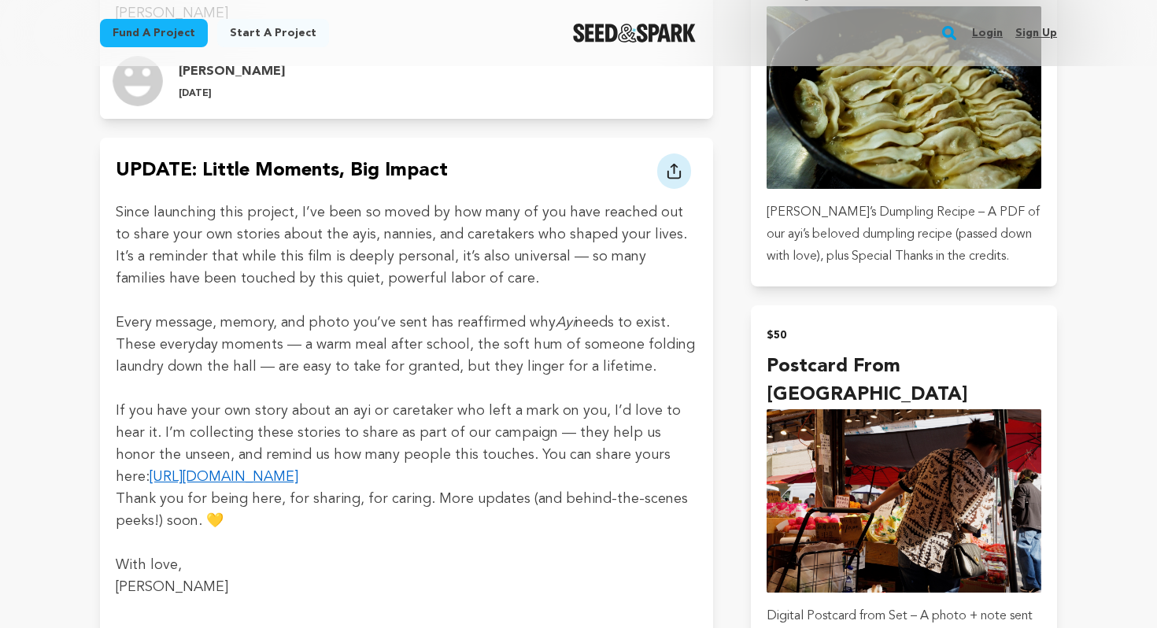
scroll to position [1597, 0]
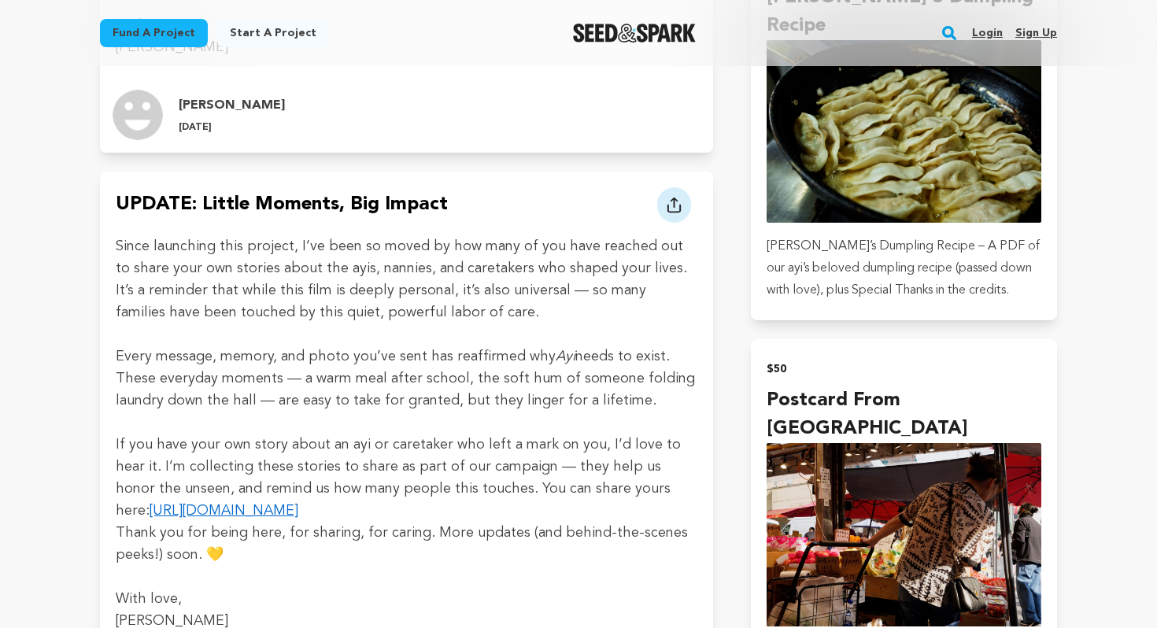
drag, startPoint x: 250, startPoint y: 474, endPoint x: 254, endPoint y: 489, distance: 14.7
click at [254, 489] on p "If you have your own story about an ayi or caretaker who left a mark on you, I’…" at bounding box center [406, 478] width 581 height 88
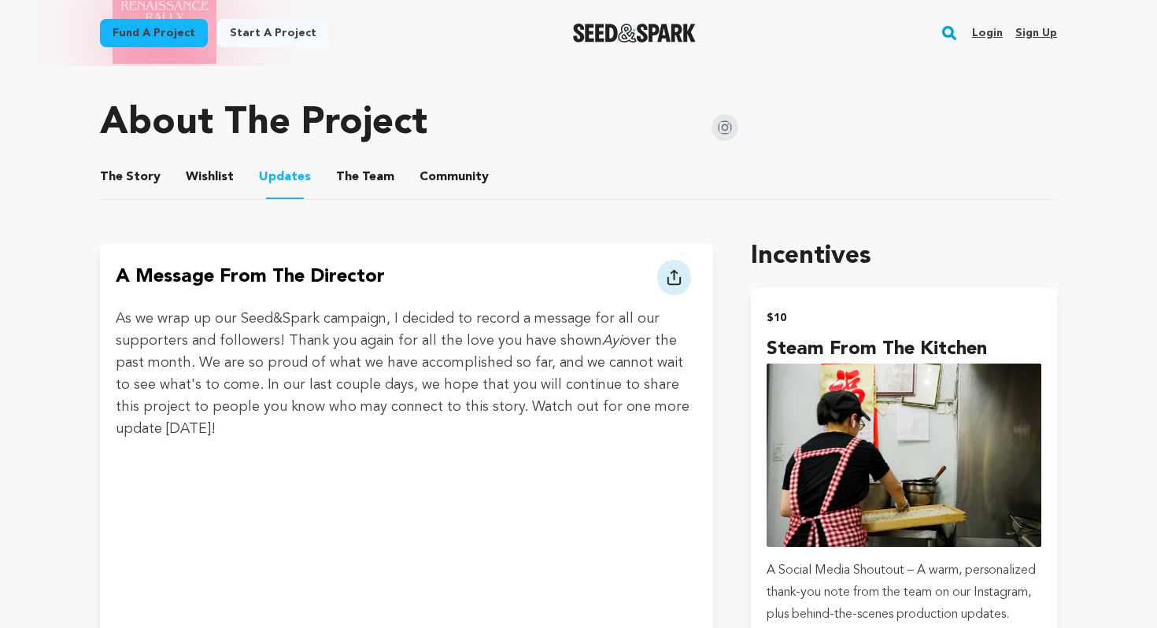
scroll to position [866, 0]
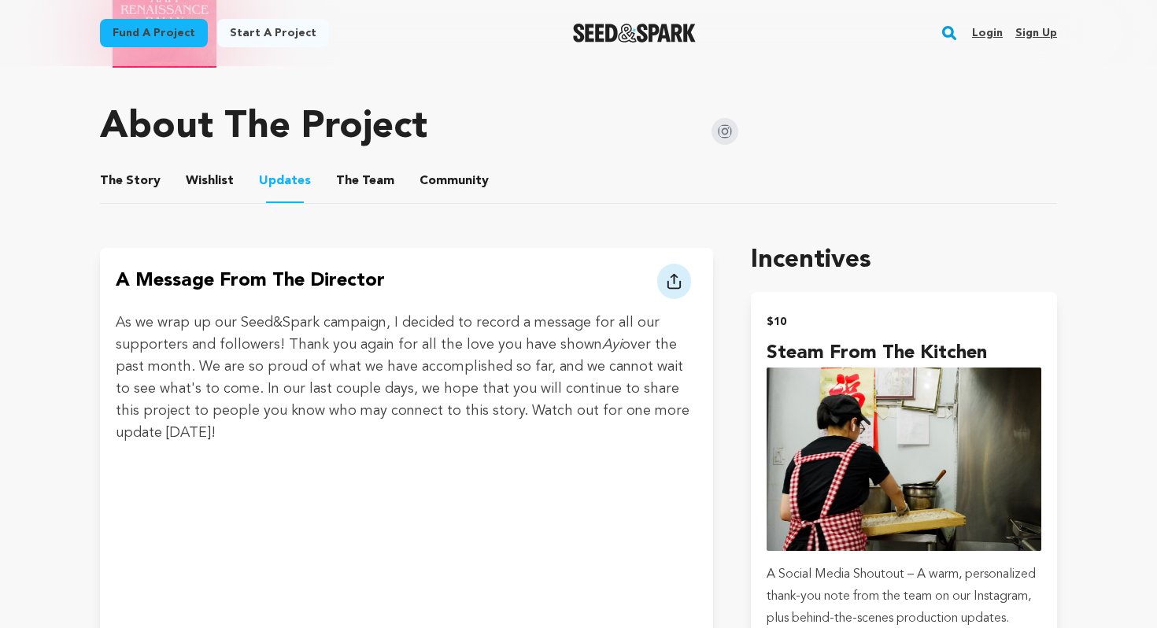
click at [256, 402] on p "As we wrap up our Seed&Spark campaign, I decided to record a message for all ou…" at bounding box center [406, 378] width 581 height 132
click at [236, 186] on ul "The Story The Story Wishlist Wishlist Updates Updates The Team The Team Communi…" at bounding box center [578, 181] width 957 height 45
click at [217, 186] on button "Wishlist" at bounding box center [210, 184] width 38 height 38
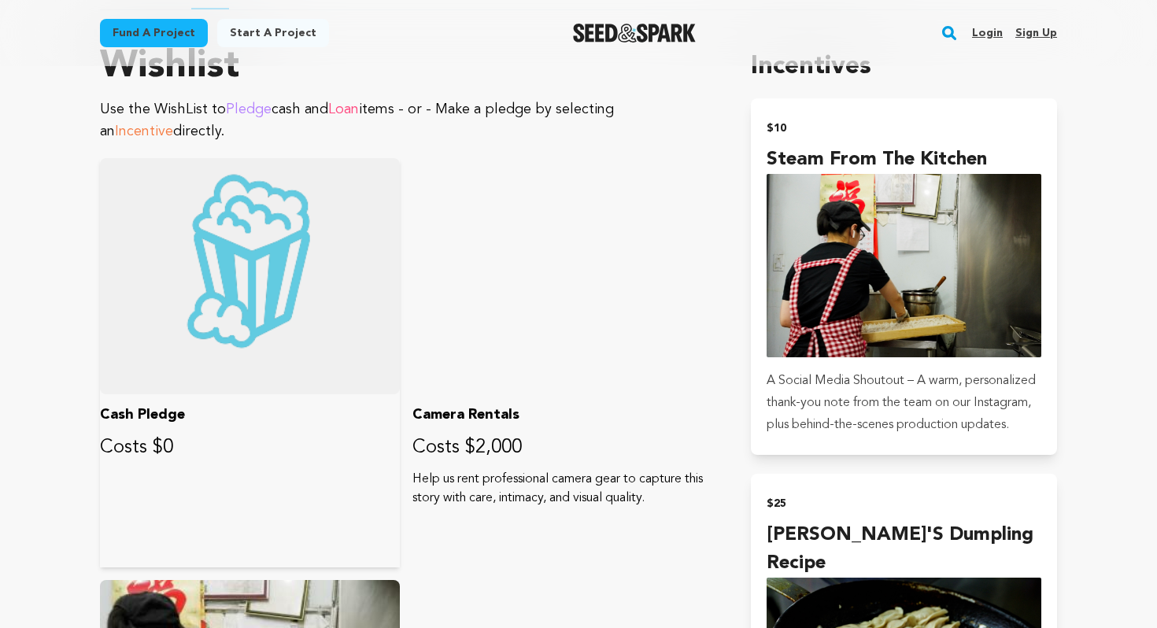
scroll to position [1135, 0]
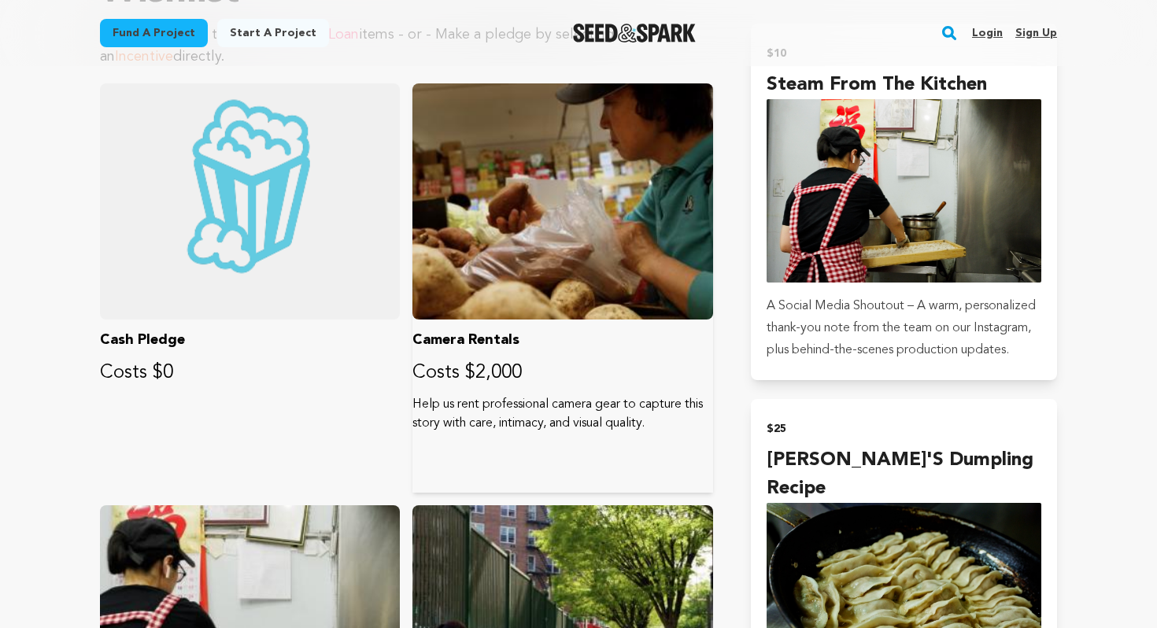
click at [418, 408] on p "Help us rent professional camera gear to capture this story with care, intimacy…" at bounding box center [562, 414] width 300 height 38
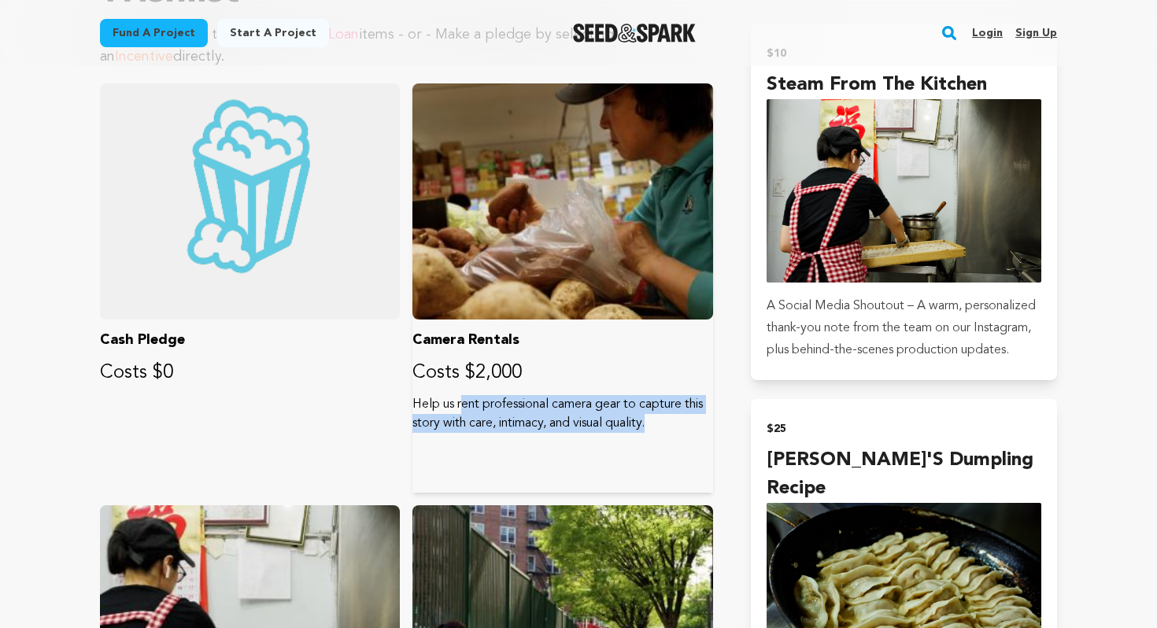
click at [418, 408] on p "Help us rent professional camera gear to capture this story with care, intimacy…" at bounding box center [562, 414] width 300 height 38
drag, startPoint x: 419, startPoint y: 408, endPoint x: 426, endPoint y: 425, distance: 18.0
click at [426, 425] on p "Help us rent professional camera gear to capture this story with care, intimacy…" at bounding box center [562, 414] width 300 height 38
click at [426, 426] on p "Help us rent professional camera gear to capture this story with care, intimacy…" at bounding box center [562, 414] width 300 height 38
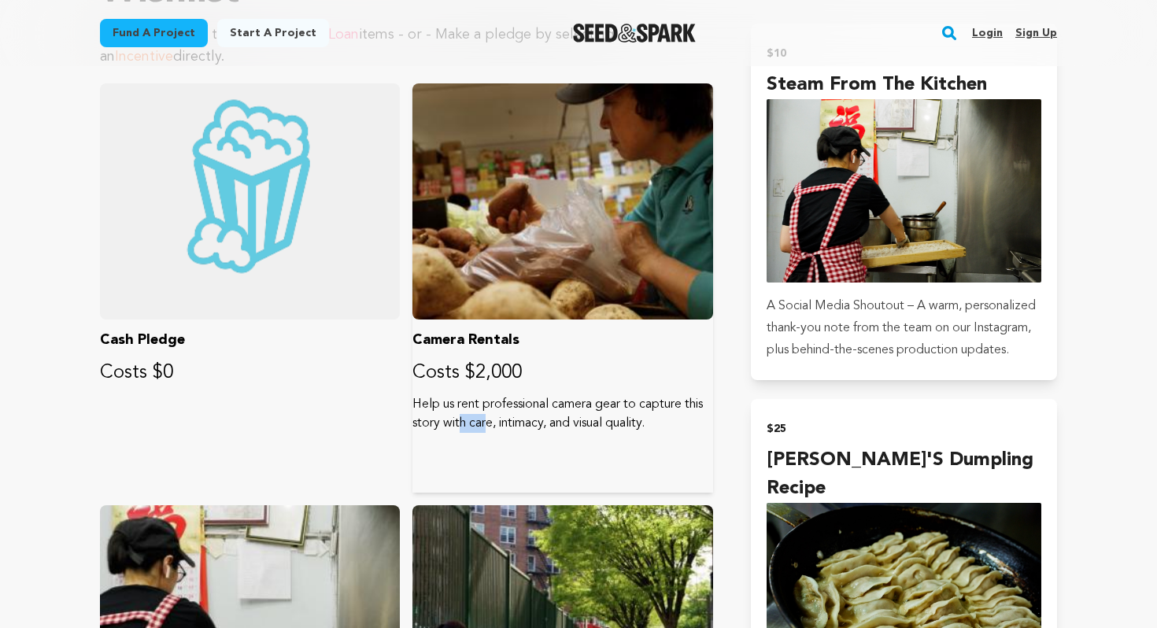
click at [426, 426] on p "Help us rent professional camera gear to capture this story with care, intimacy…" at bounding box center [562, 414] width 300 height 38
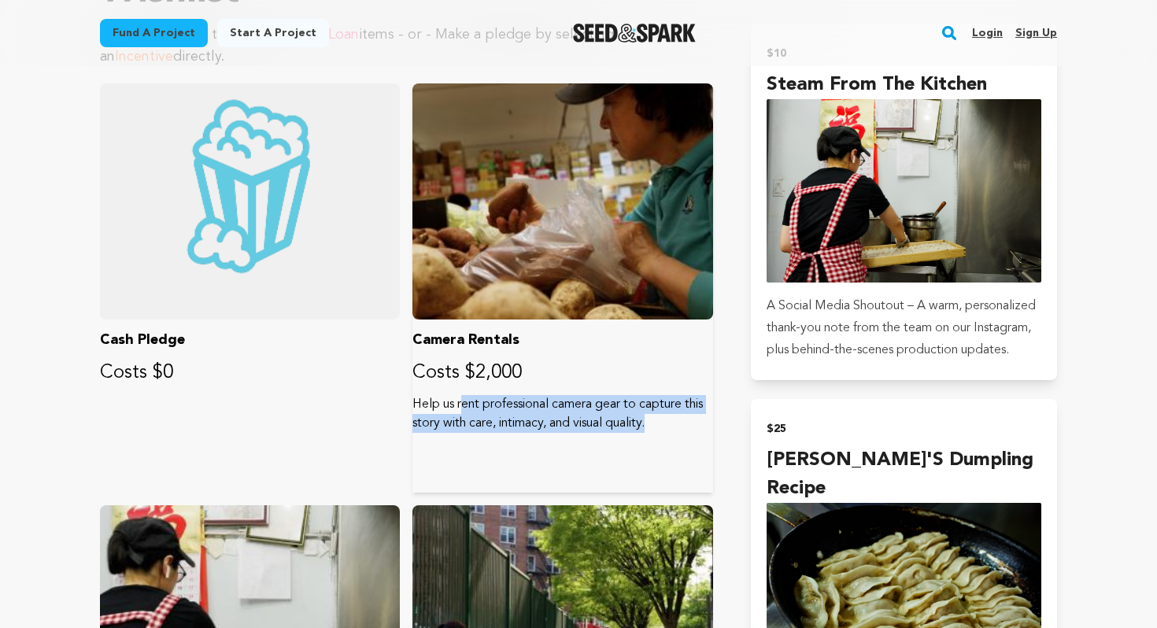
click at [426, 426] on p "Help us rent professional camera gear to capture this story with care, intimacy…" at bounding box center [562, 414] width 300 height 38
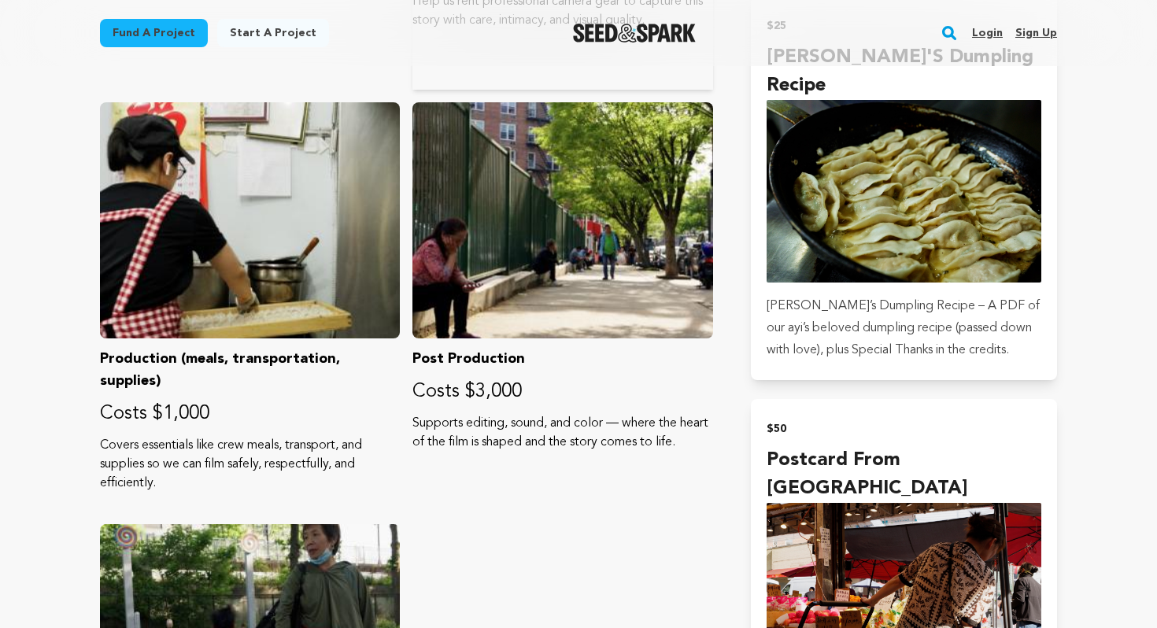
scroll to position [1541, 0]
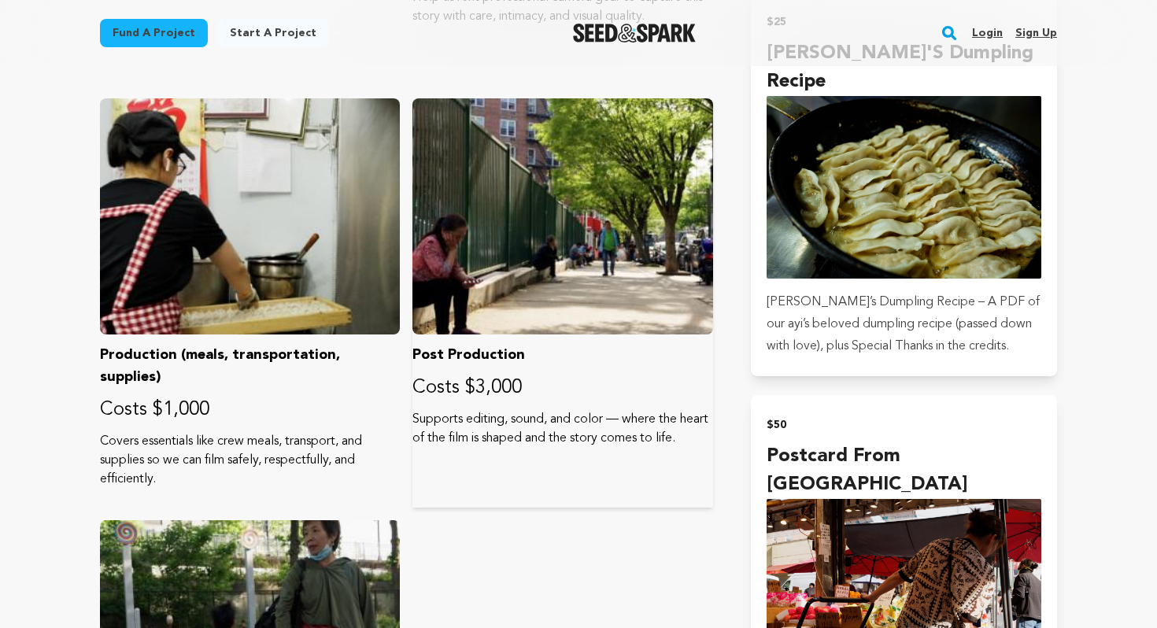
drag, startPoint x: 428, startPoint y: 418, endPoint x: 437, endPoint y: 449, distance: 32.9
click at [437, 448] on p "Supports editing, sound, and color — where the heart of the film is shaped and …" at bounding box center [562, 429] width 300 height 38
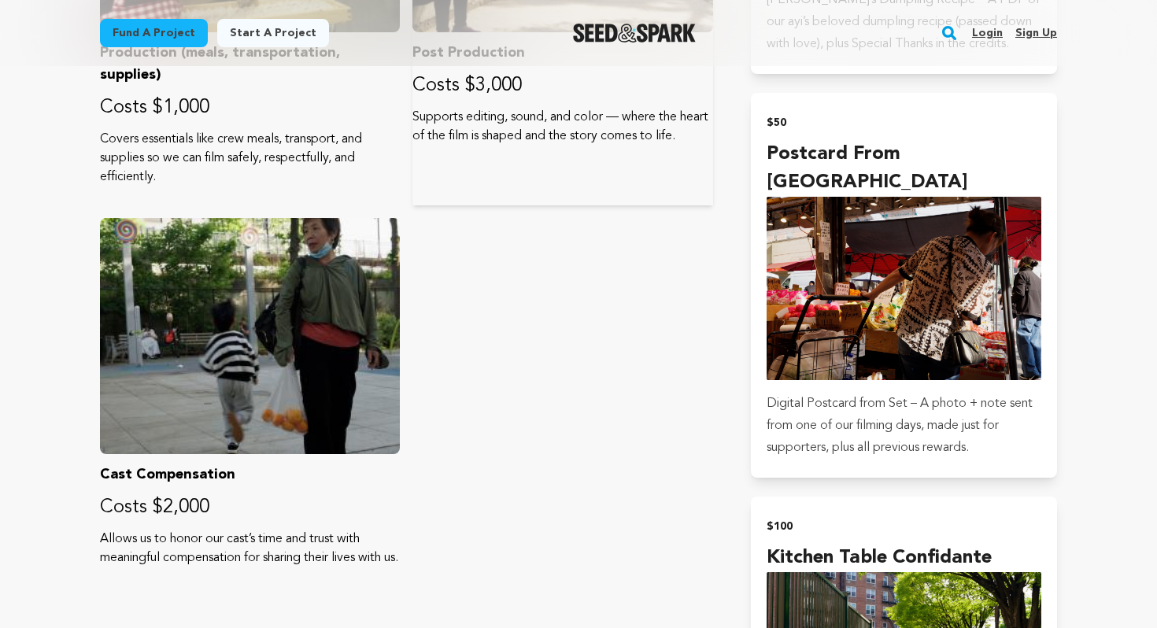
scroll to position [1847, 0]
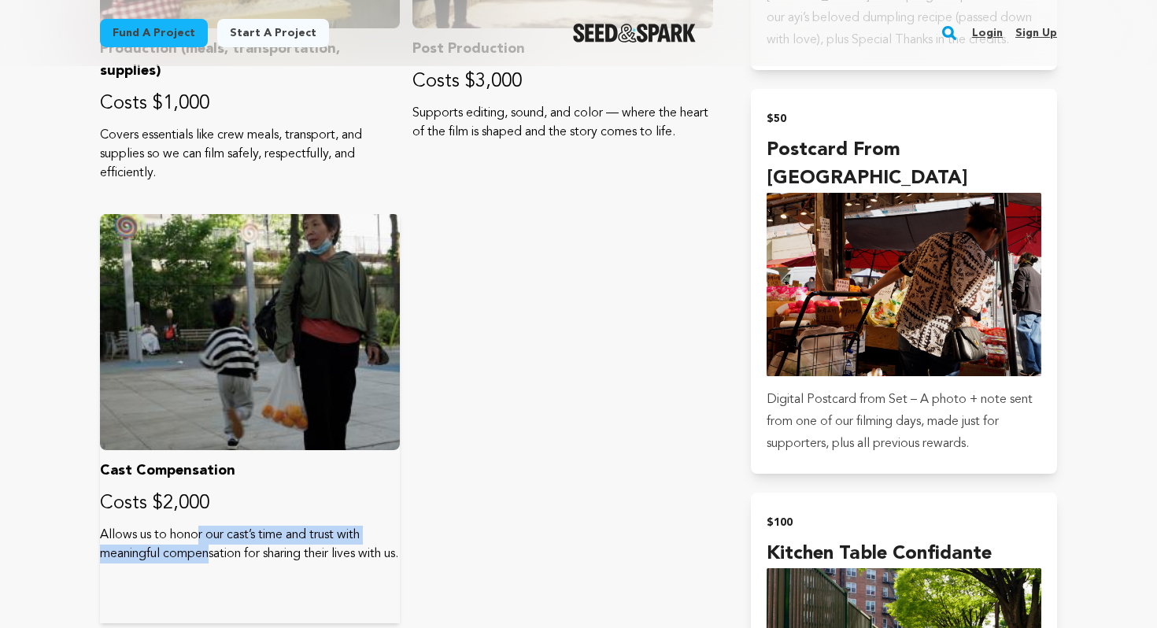
drag, startPoint x: 144, startPoint y: 533, endPoint x: 154, endPoint y: 552, distance: 21.5
click at [154, 552] on p "Allows us to honor our cast’s time and trust with meaningful compensation for s…" at bounding box center [250, 545] width 300 height 38
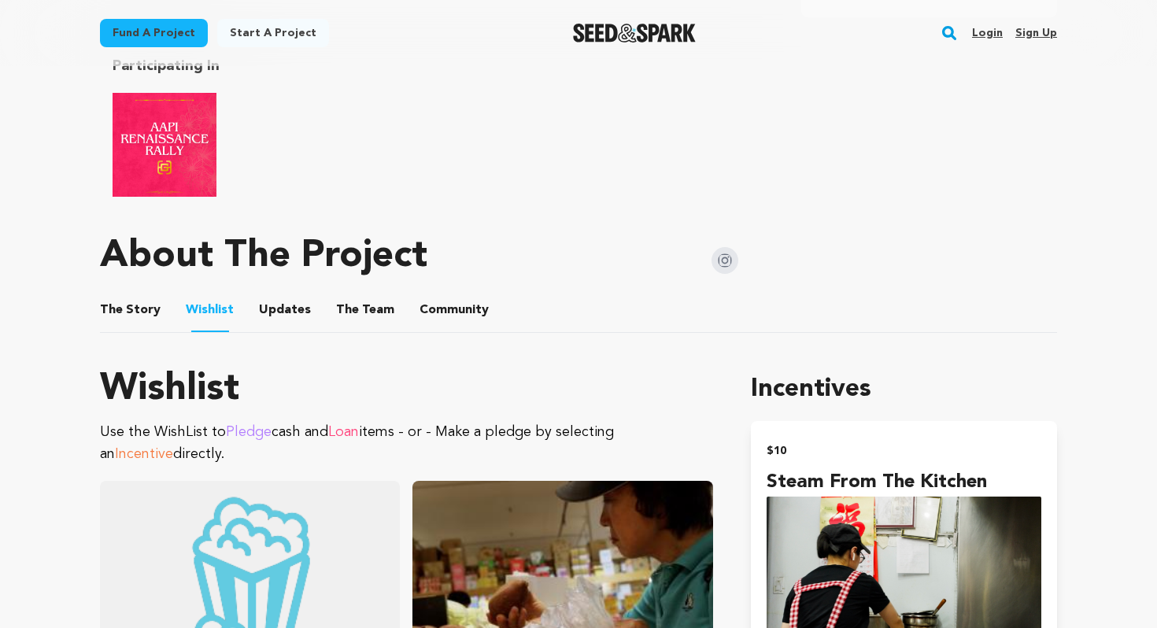
scroll to position [735, 0]
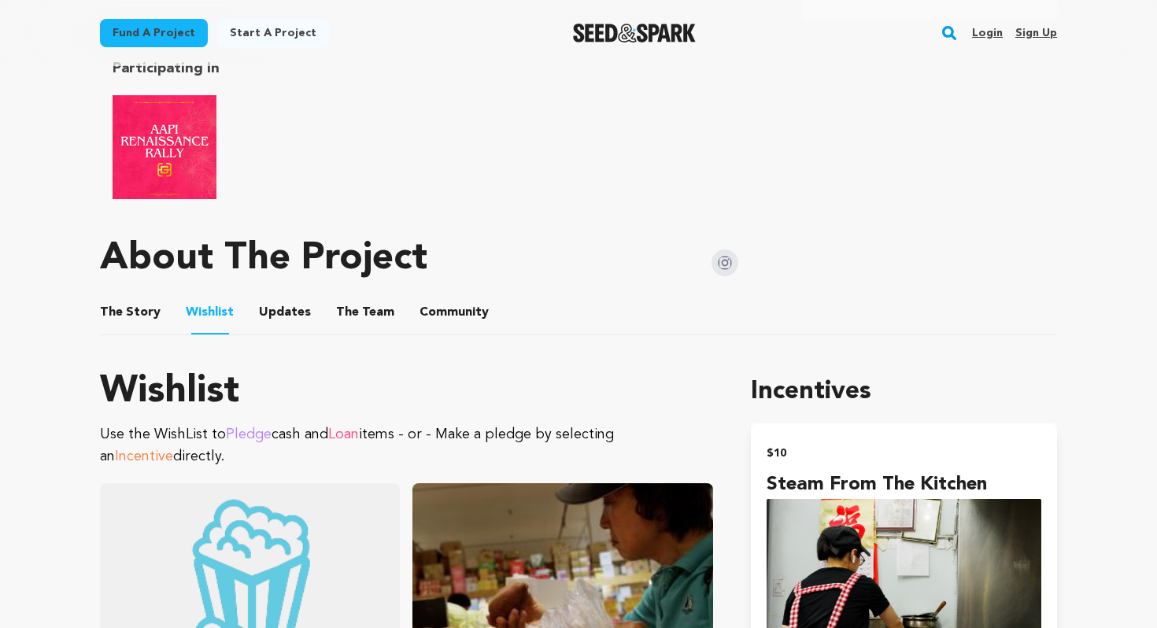
click at [124, 319] on button "The Story" at bounding box center [131, 316] width 38 height 38
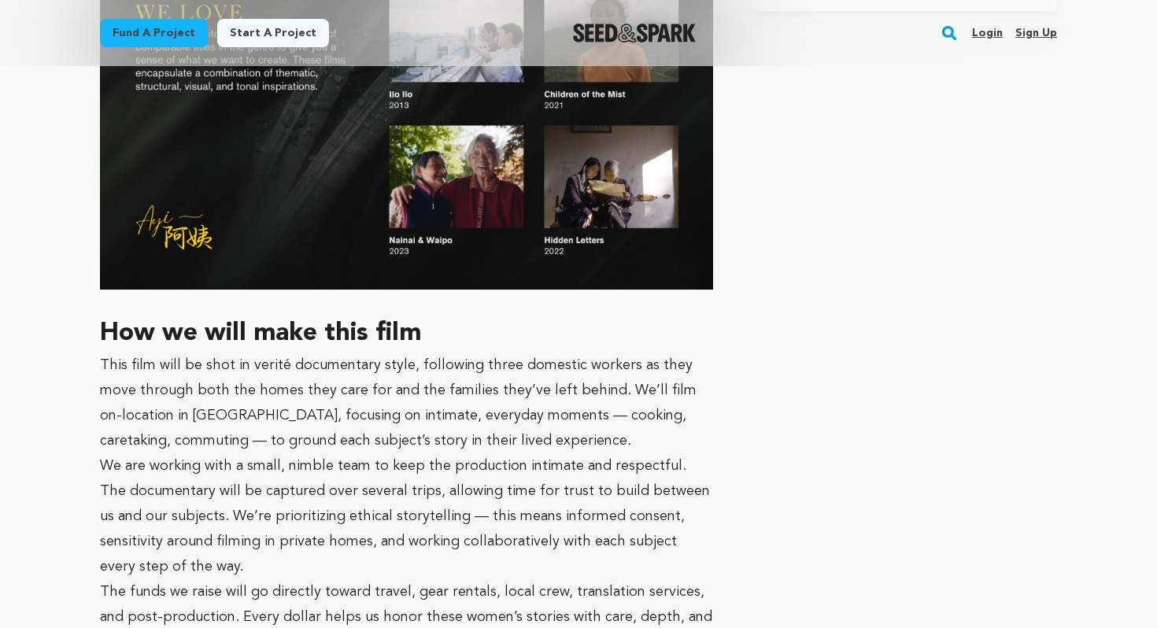
scroll to position [3927, 0]
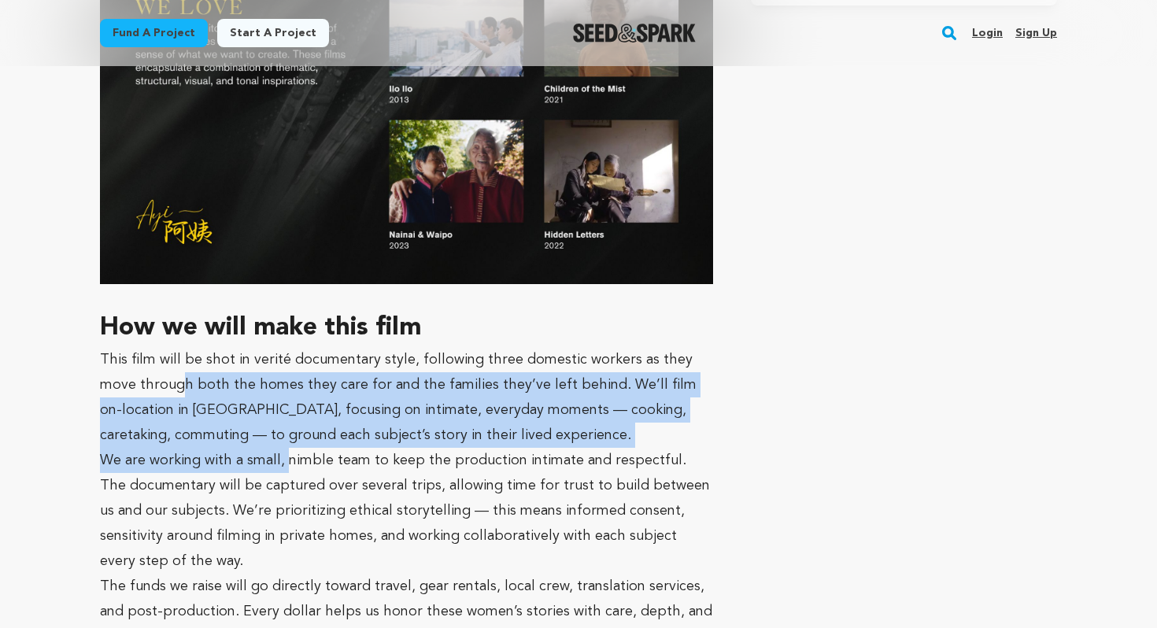
drag, startPoint x: 143, startPoint y: 310, endPoint x: 287, endPoint y: 376, distance: 158.4
click at [287, 448] on p "We are working with a small, nimble team to keep the production intimate and re…" at bounding box center [406, 511] width 613 height 126
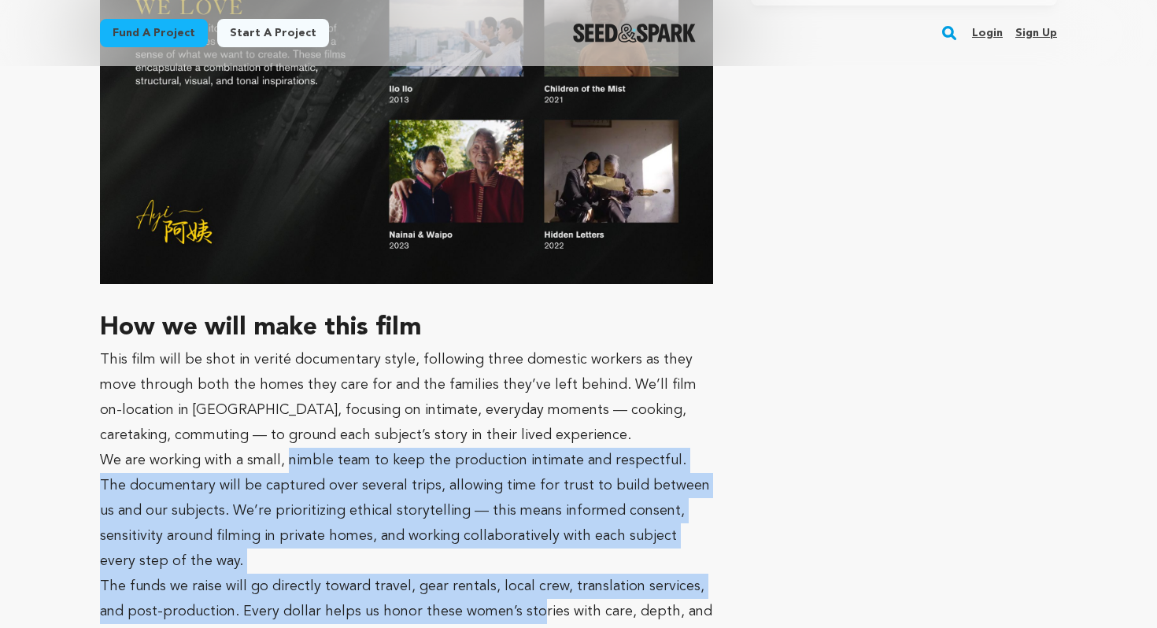
drag, startPoint x: 287, startPoint y: 376, endPoint x: 496, endPoint y: 533, distance: 260.7
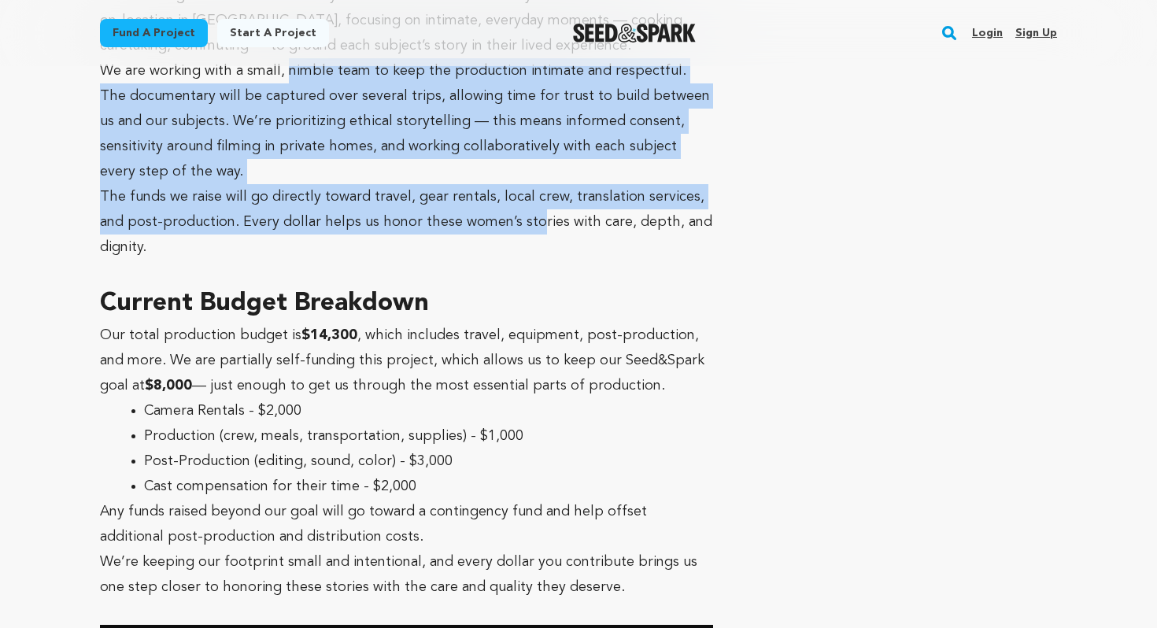
scroll to position [4318, 0]
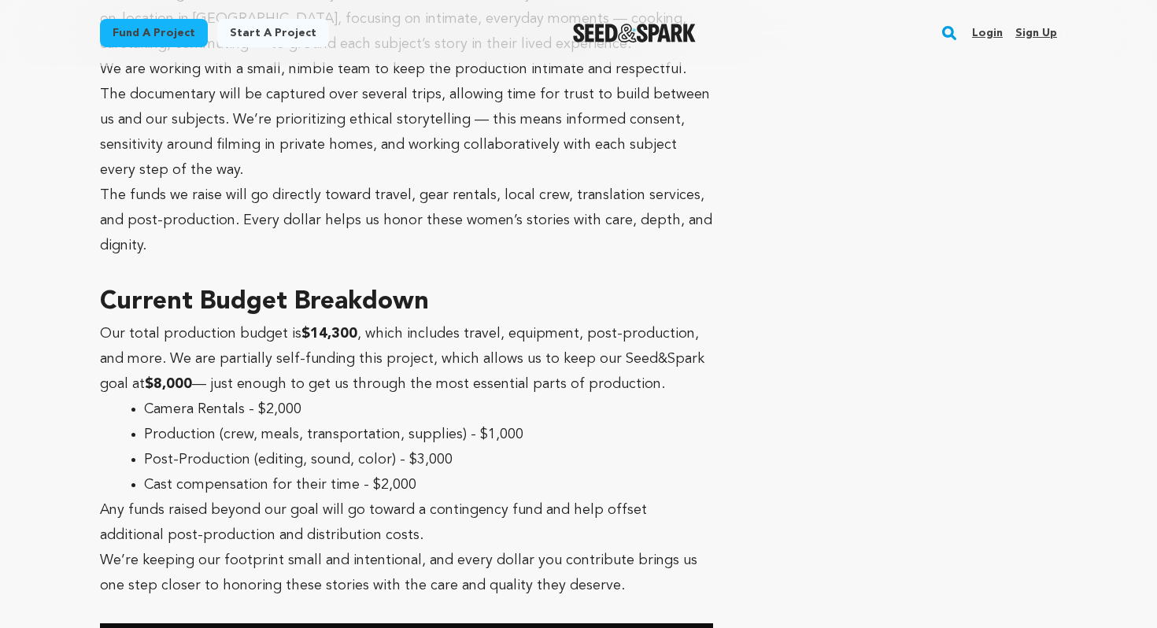
drag, startPoint x: 137, startPoint y: 231, endPoint x: 316, endPoint y: 237, distance: 179.5
click at [316, 321] on p "Our total production budget is $14,300 , which includes travel, equipment, post…" at bounding box center [406, 359] width 613 height 76
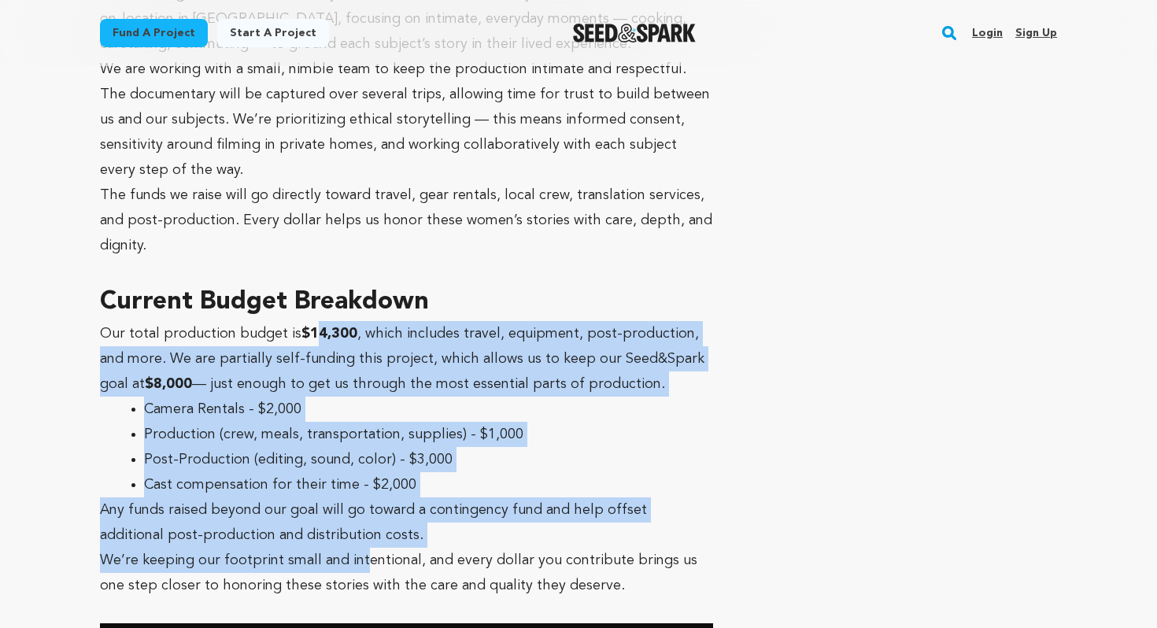
drag, startPoint x: 316, startPoint y: 237, endPoint x: 362, endPoint y: 451, distance: 218.8
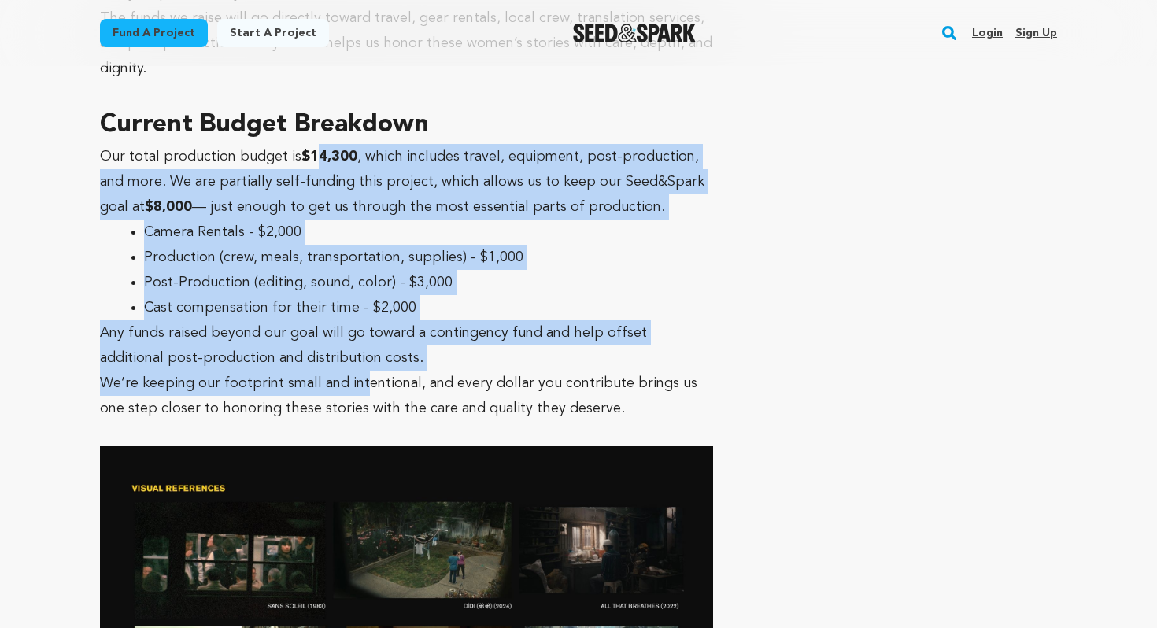
scroll to position [4501, 0]
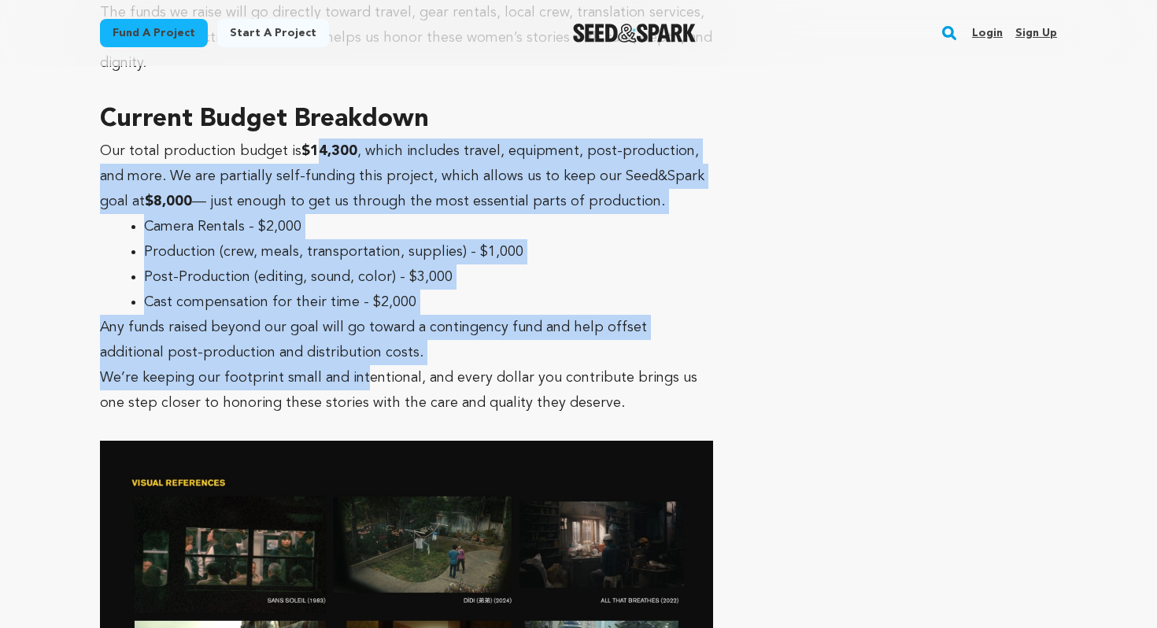
click at [355, 365] on p "We’re keeping our footprint small and intentional, and every dollar you contrib…" at bounding box center [406, 390] width 613 height 50
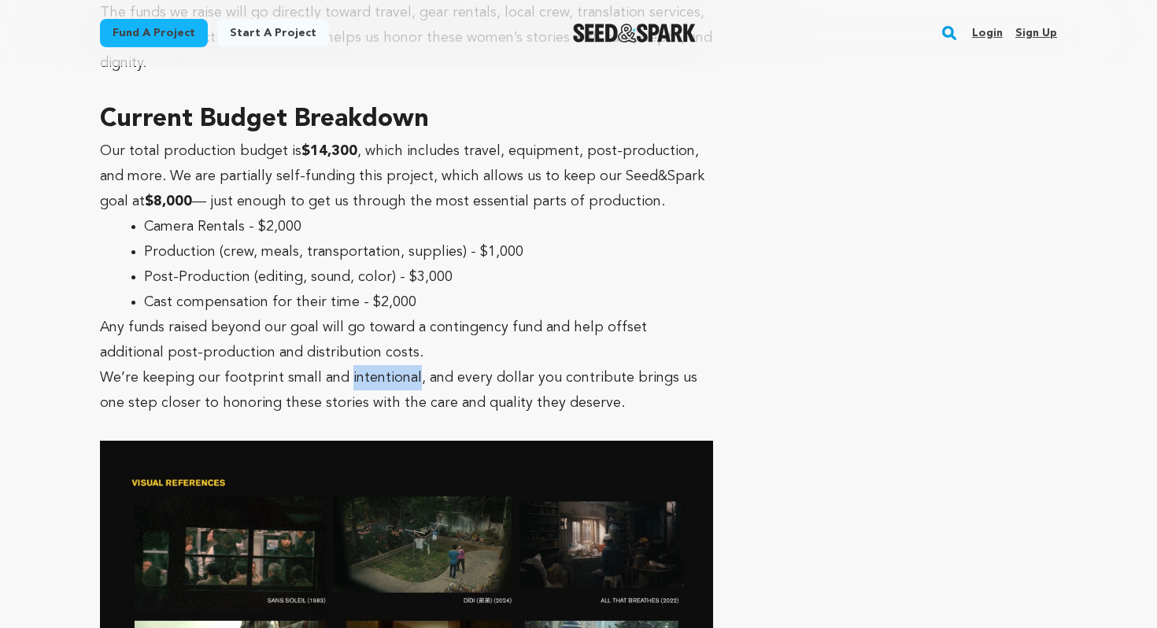
click at [355, 365] on p "We’re keeping our footprint small and intentional, and every dollar you contrib…" at bounding box center [406, 390] width 613 height 50
click at [345, 285] on div at bounding box center [345, 285] width 0 height 0
click at [314, 365] on p "We’re keeping our footprint small and intentional, and every dollar you contrib…" at bounding box center [406, 390] width 613 height 50
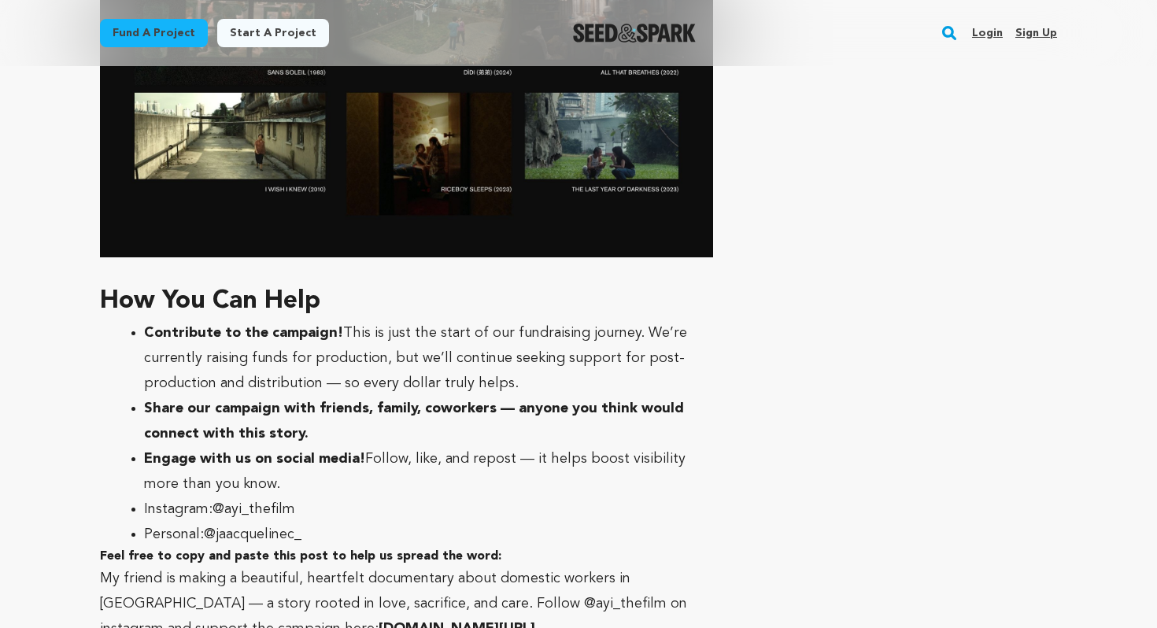
scroll to position [5052, 0]
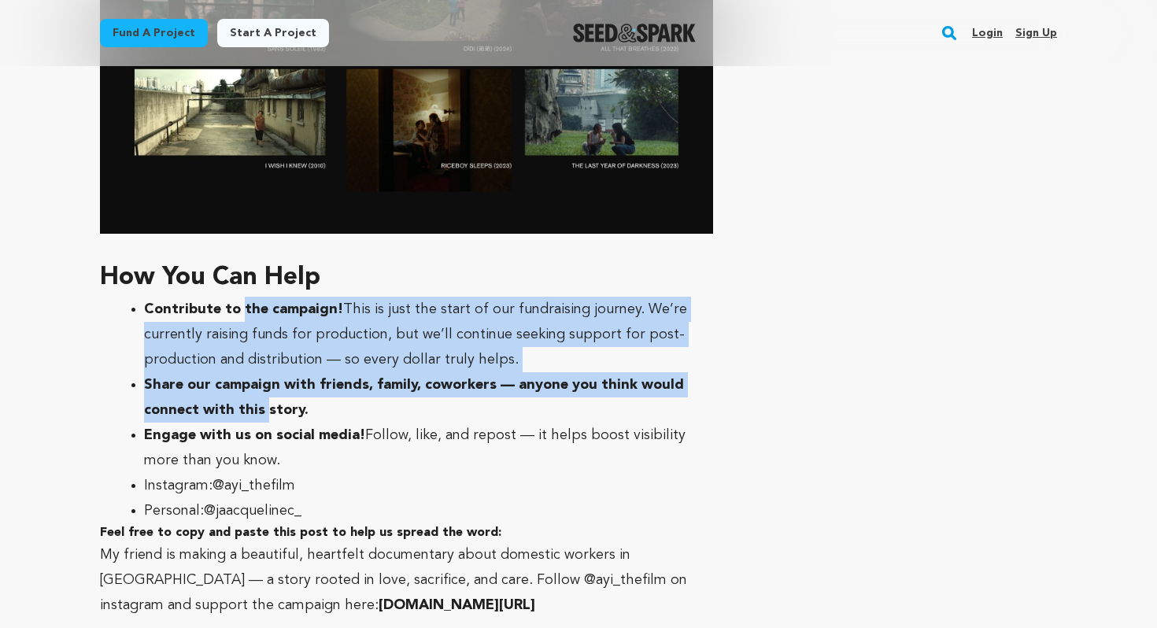
drag, startPoint x: 238, startPoint y: 209, endPoint x: 260, endPoint y: 311, distance: 104.6
click at [260, 311] on ul "Contribute to the campaign! This is just the start of our fundraising journey. …" at bounding box center [406, 410] width 613 height 227
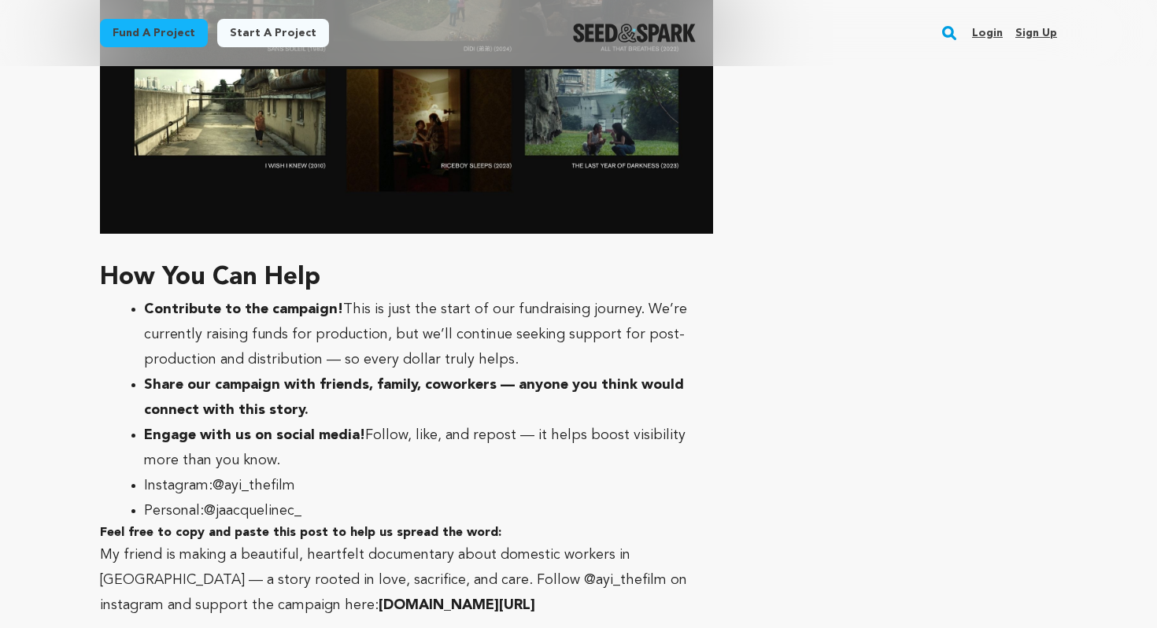
click at [250, 428] on strong "Engage with us on social media!" at bounding box center [254, 435] width 221 height 14
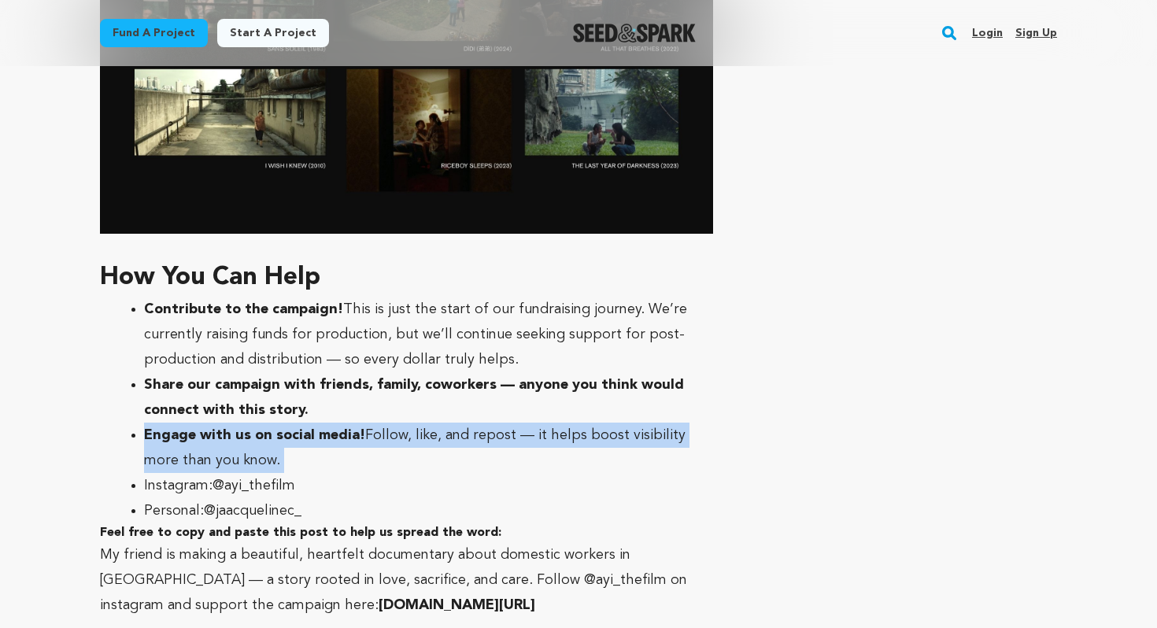
click at [250, 428] on strong "Engage with us on social media!" at bounding box center [254, 435] width 221 height 14
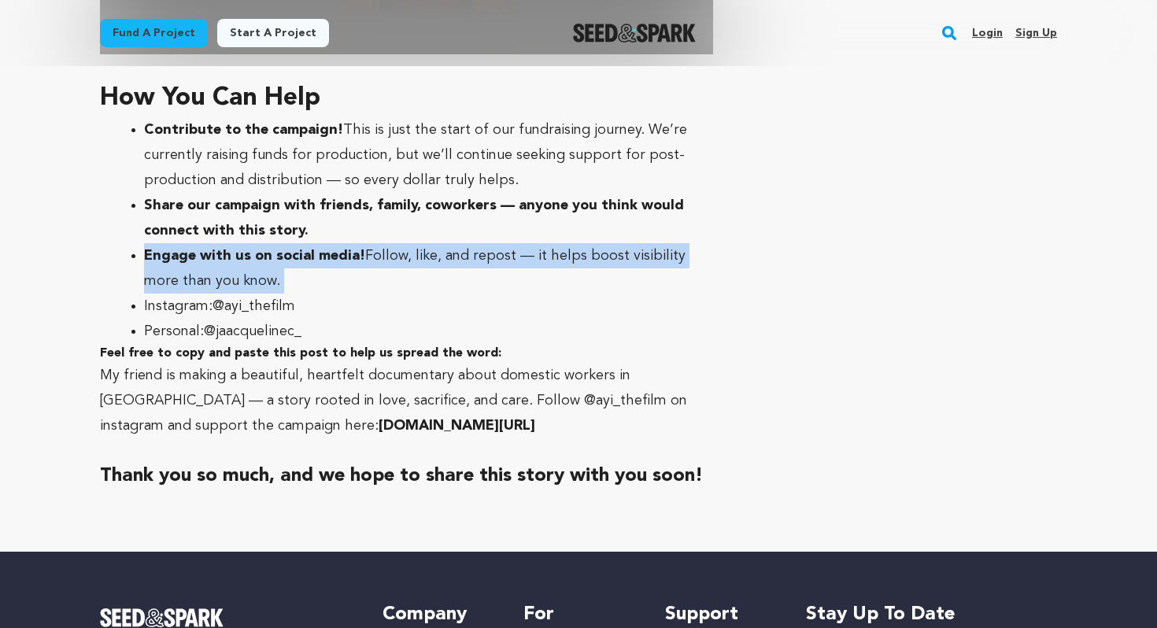
scroll to position [5242, 0]
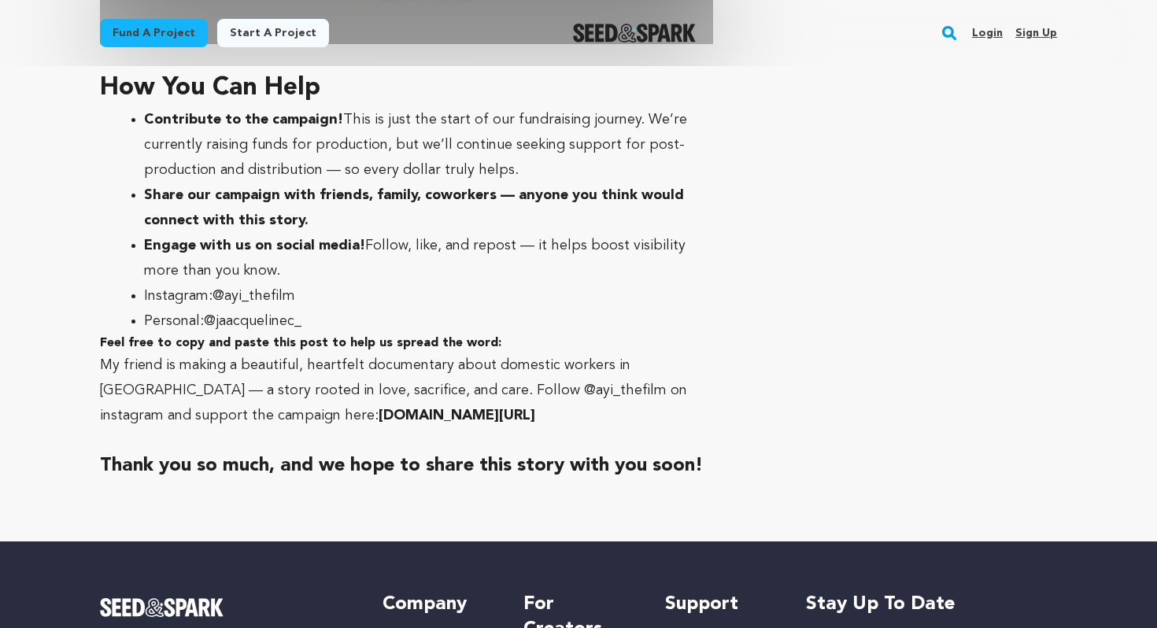
click at [206, 334] on h4 "Feel free to copy and paste this post to help us spread the word:" at bounding box center [406, 343] width 613 height 19
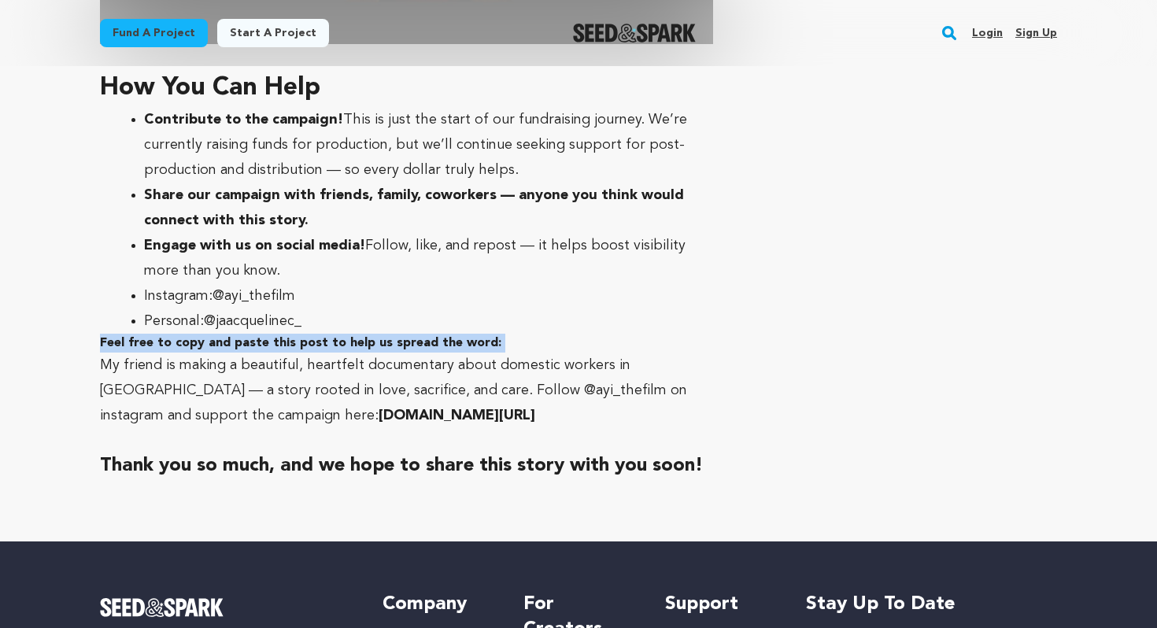
click at [206, 334] on h4 "Feel free to copy and paste this post to help us spread the word:" at bounding box center [406, 343] width 613 height 19
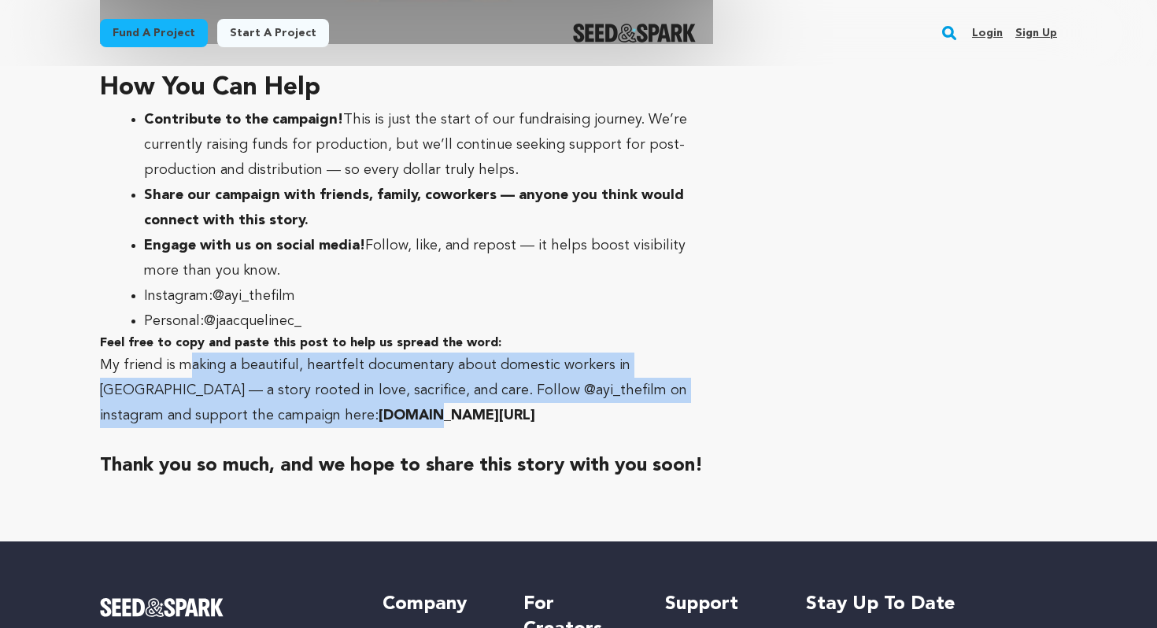
drag, startPoint x: 190, startPoint y: 260, endPoint x: 261, endPoint y: 306, distance: 84.2
click at [261, 352] on blockquote "My friend is making a beautiful, heartfelt documentary about domestic workers i…" at bounding box center [406, 390] width 613 height 76
